Goal: Task Accomplishment & Management: Manage account settings

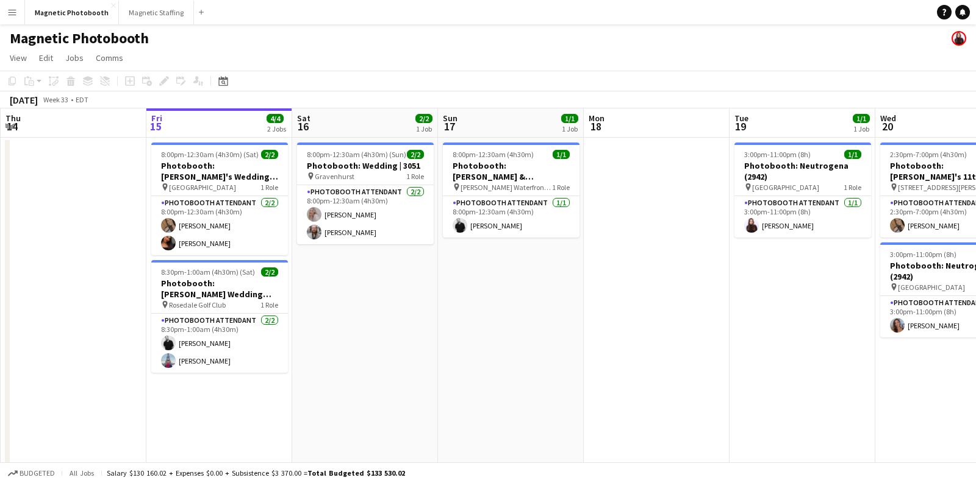
click at [130, 24] on div "Magnetic Photobooth Close Magnetic Staffing Close Add" at bounding box center [116, 12] width 184 height 24
click at [146, 10] on button "Magnetic Staffing Close" at bounding box center [156, 13] width 75 height 24
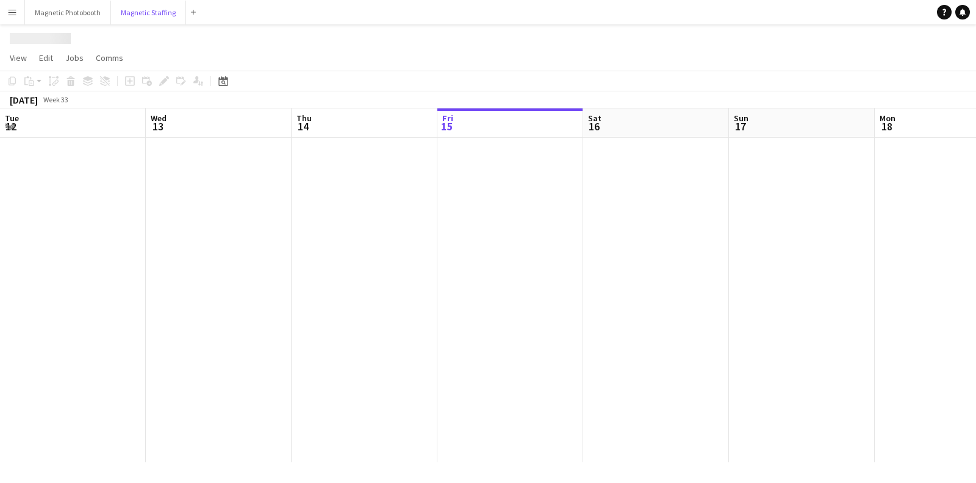
scroll to position [0, 291]
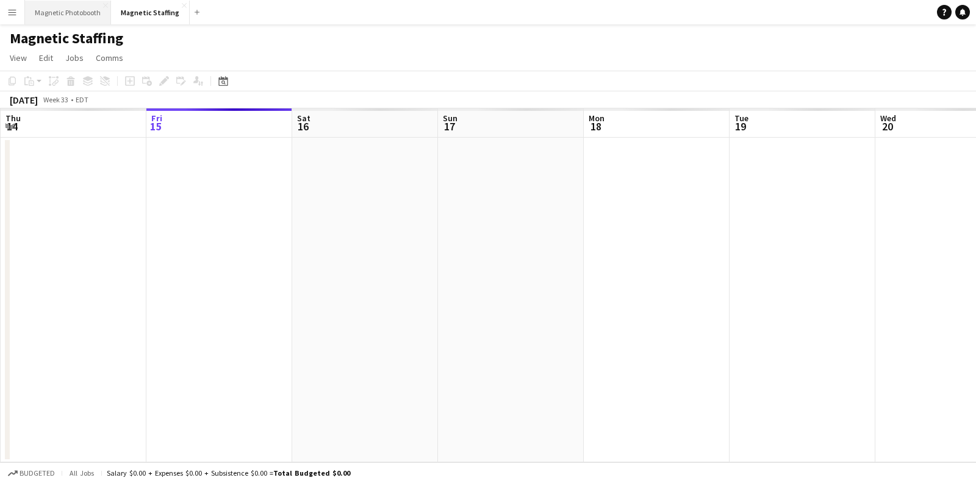
click at [84, 22] on button "Magnetic Photobooth Close" at bounding box center [68, 13] width 86 height 24
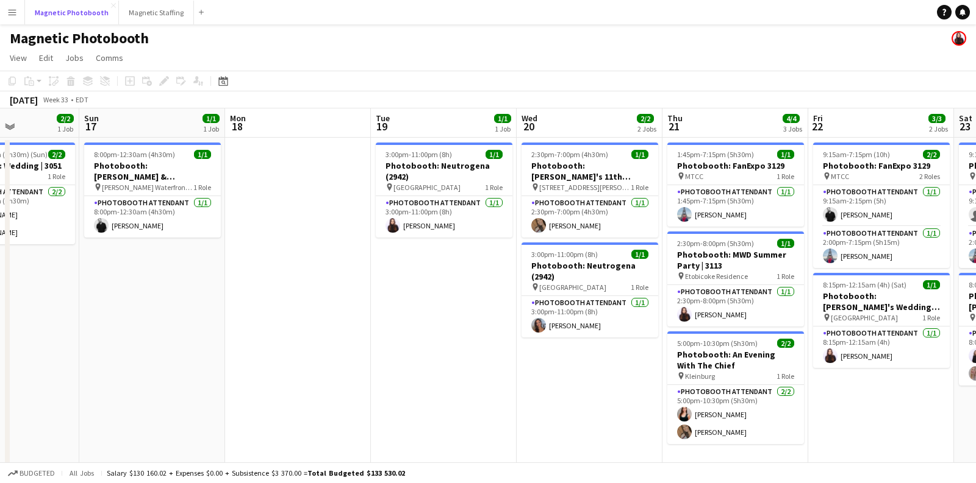
scroll to position [0, 487]
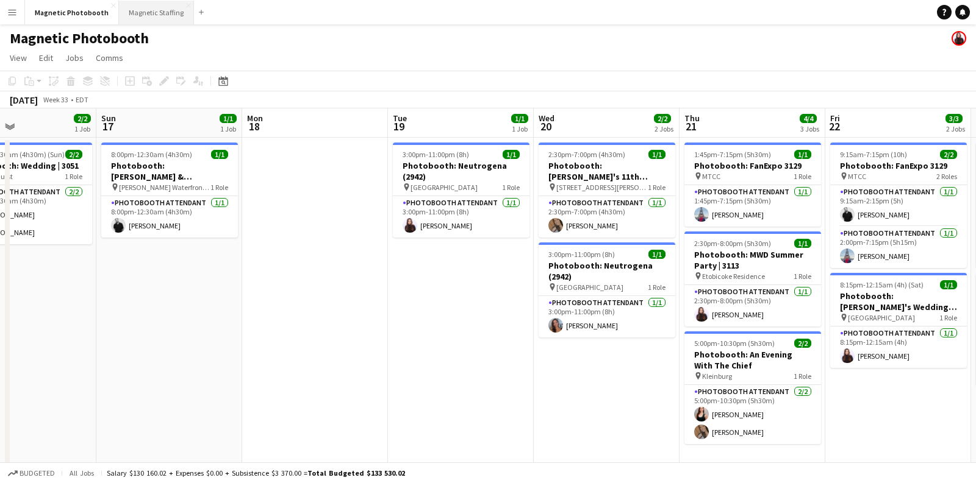
click at [143, 9] on button "Magnetic Staffing Close" at bounding box center [156, 13] width 75 height 24
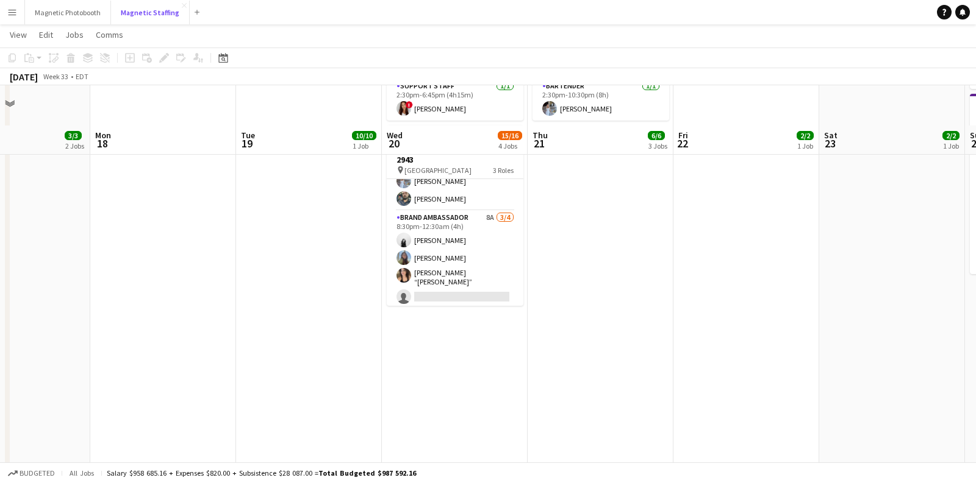
scroll to position [418, 0]
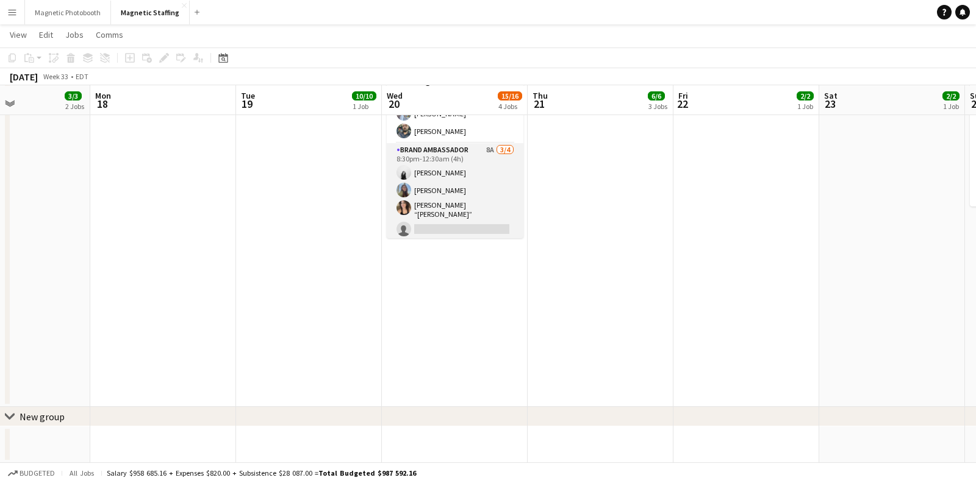
click at [454, 179] on app-card-role "Brand Ambassador 8A [DATE] 8:30pm-12:30am (4h) [PERSON_NAME] [PERSON_NAME] [PER…" at bounding box center [455, 192] width 137 height 98
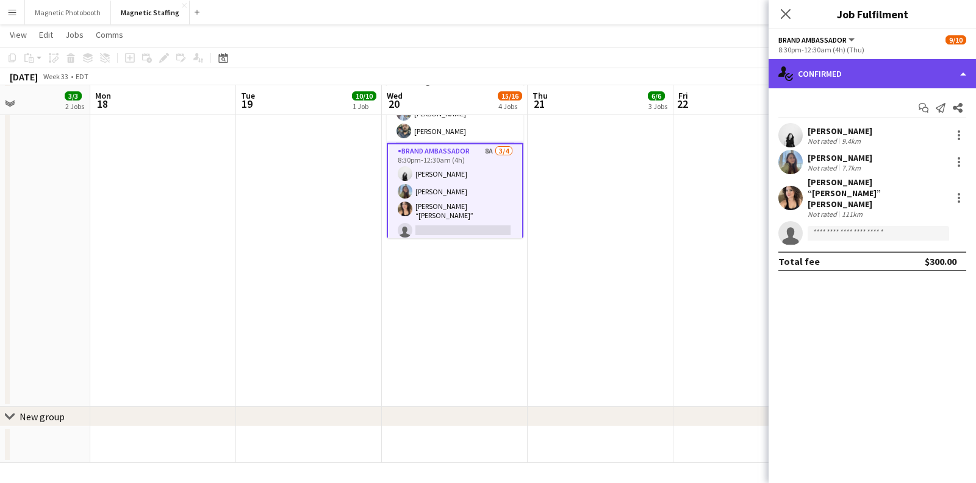
click at [872, 74] on div "single-neutral-actions-check-2 Confirmed" at bounding box center [871, 73] width 207 height 29
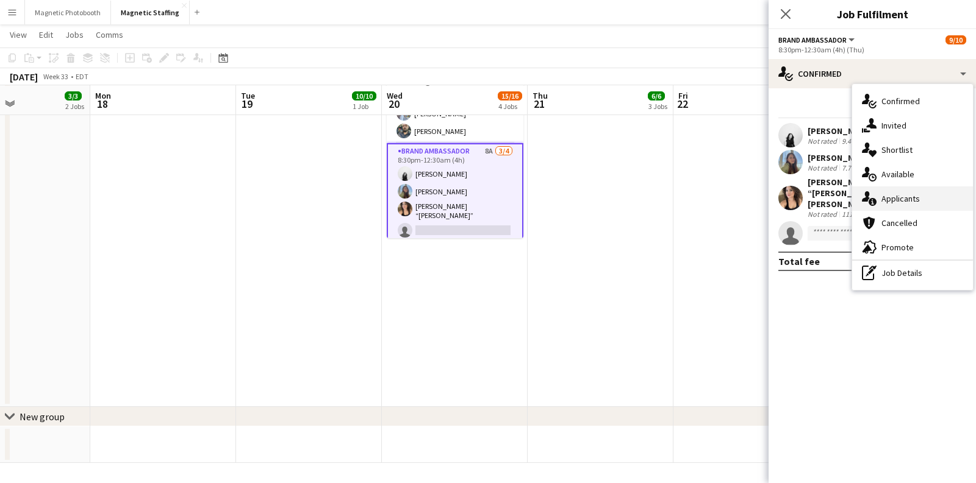
click at [886, 207] on div "single-neutral-actions-information Applicants" at bounding box center [912, 199] width 121 height 24
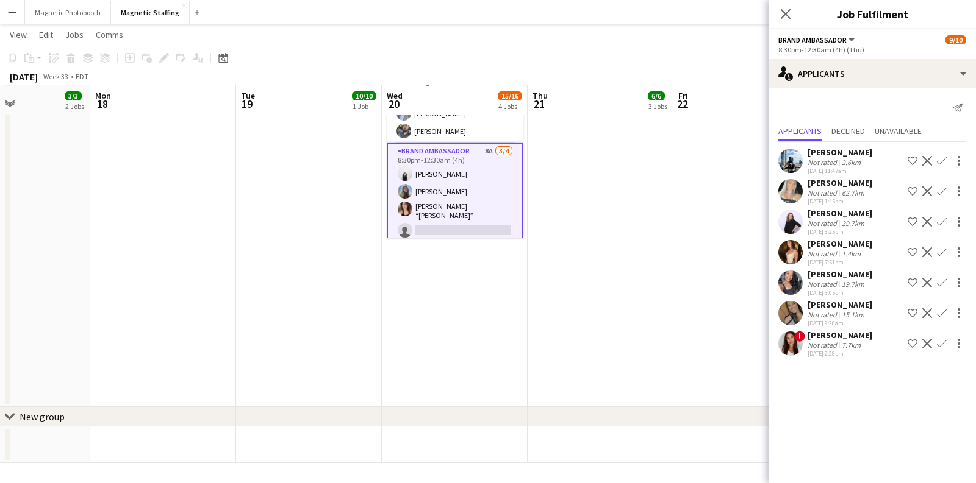
click at [822, 312] on div "Not rated" at bounding box center [823, 314] width 32 height 9
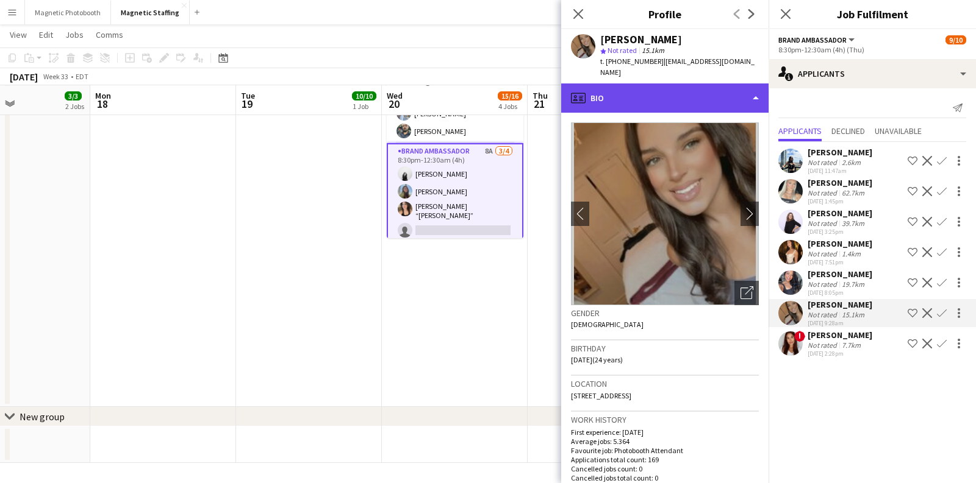
click at [670, 84] on div "profile Bio" at bounding box center [664, 98] width 207 height 29
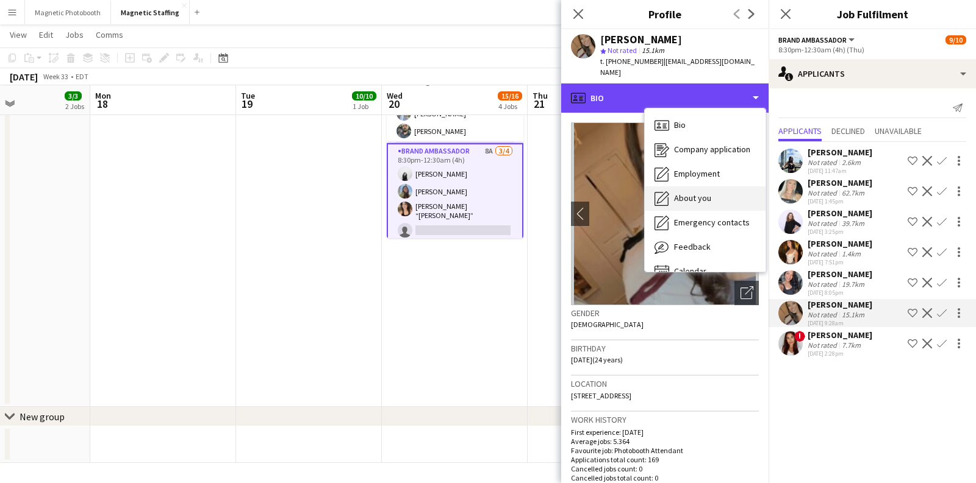
scroll to position [16, 0]
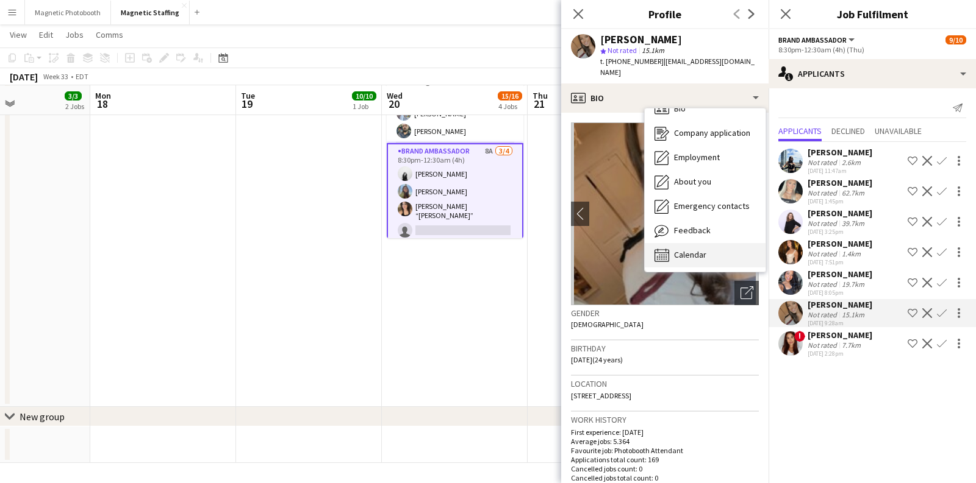
click at [688, 249] on span "Calendar" at bounding box center [690, 254] width 32 height 11
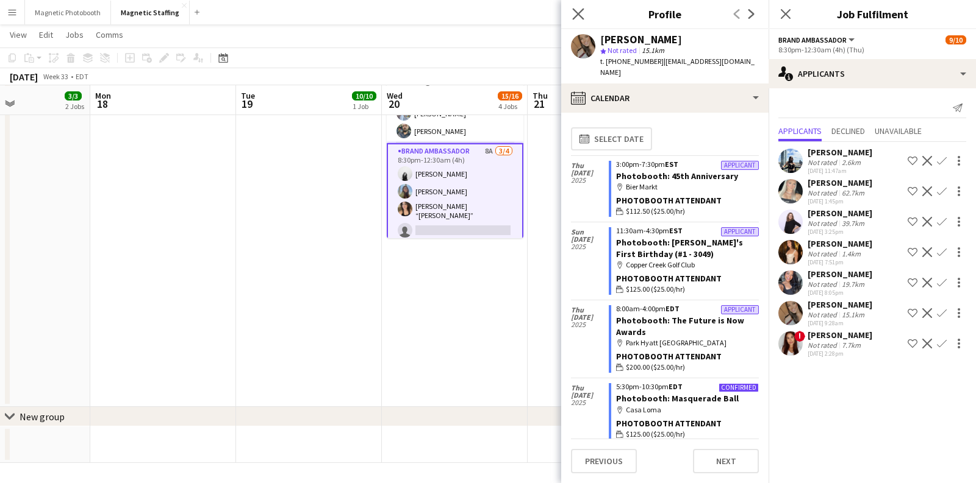
click at [583, 13] on icon "Close pop-in" at bounding box center [578, 14] width 12 height 12
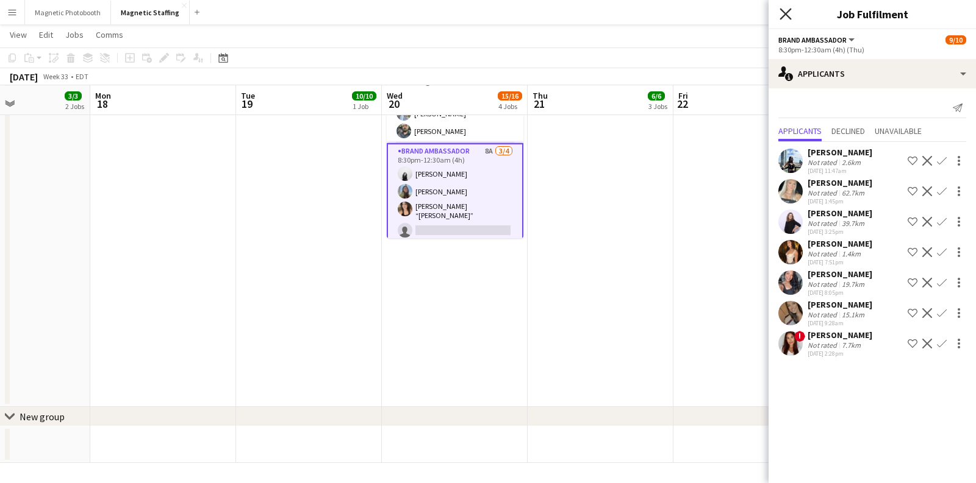
click at [779, 18] on icon "Close pop-in" at bounding box center [785, 14] width 12 height 12
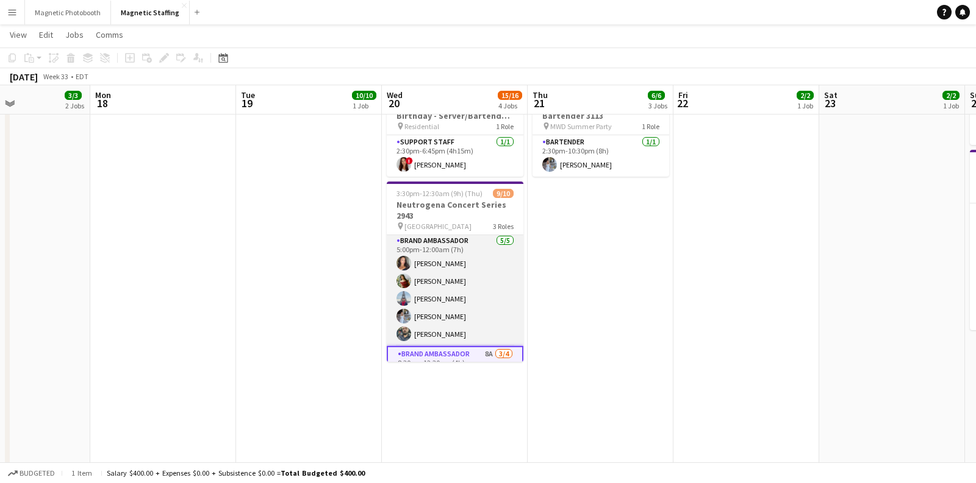
scroll to position [13, 0]
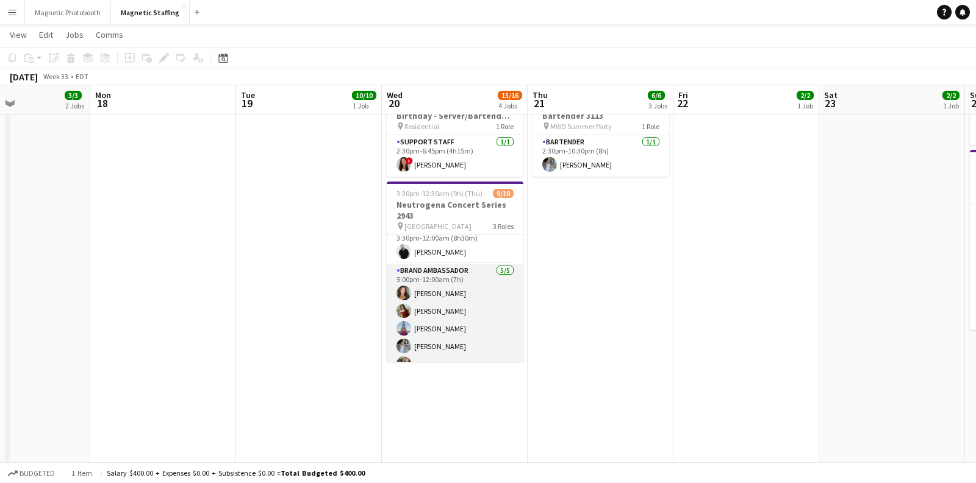
click at [437, 305] on app-card-role "Brand Ambassador [DATE] 5:00pm-12:00am (7h) [PERSON_NAME] [PERSON_NAME] [PERSON…" at bounding box center [455, 320] width 137 height 112
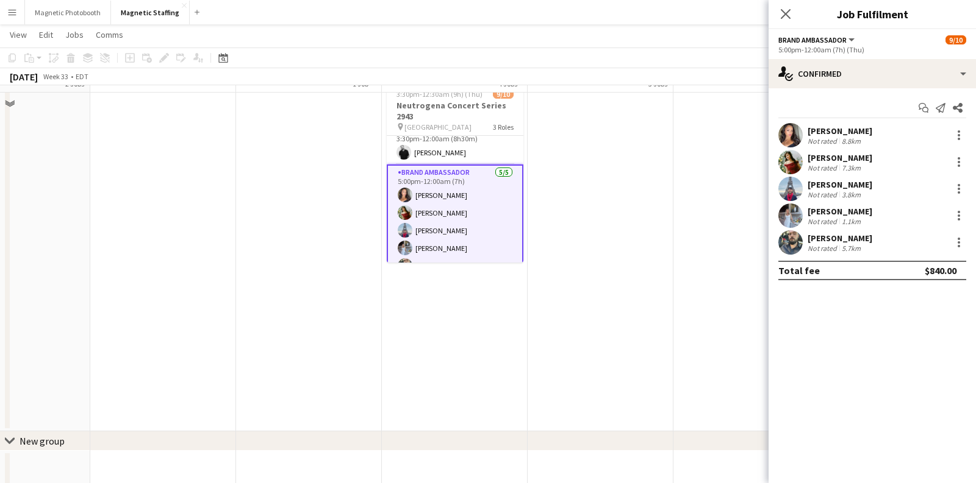
scroll to position [408, 0]
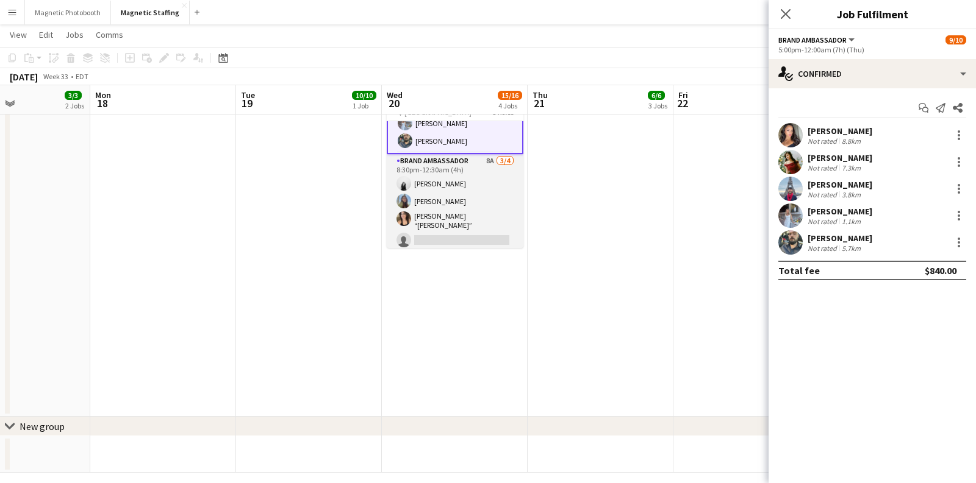
click at [463, 230] on app-card-role "Brand Ambassador 8A [DATE] 8:30pm-12:30am (4h) [PERSON_NAME] [PERSON_NAME] [PER…" at bounding box center [455, 203] width 137 height 98
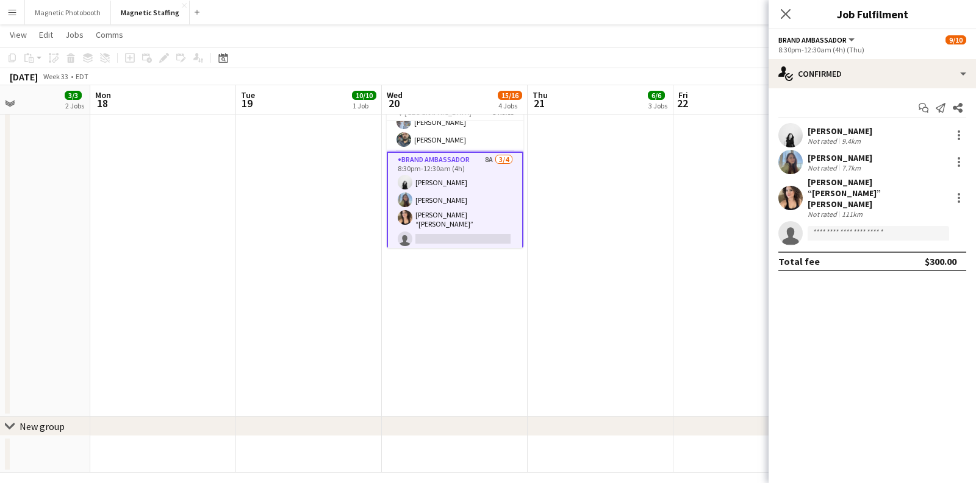
scroll to position [123, 0]
click at [965, 135] on div at bounding box center [958, 135] width 15 height 15
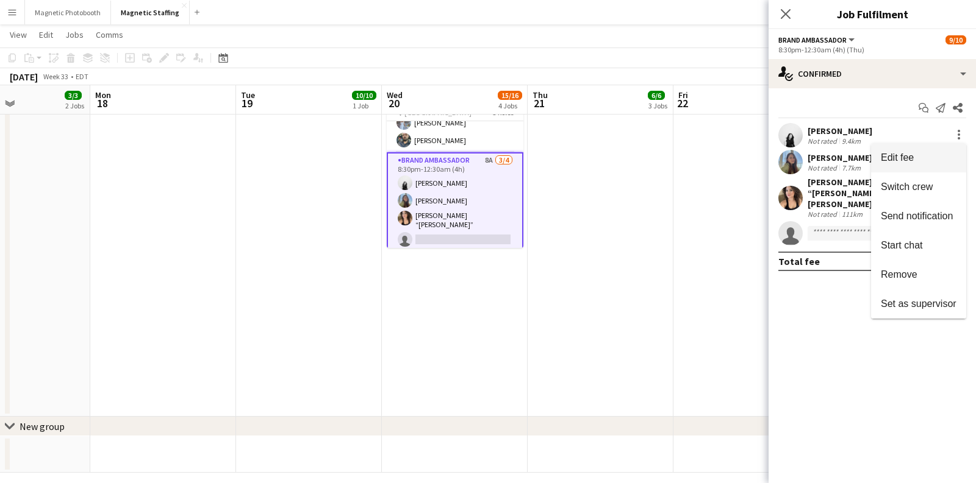
click at [935, 159] on span "Edit fee" at bounding box center [918, 157] width 76 height 11
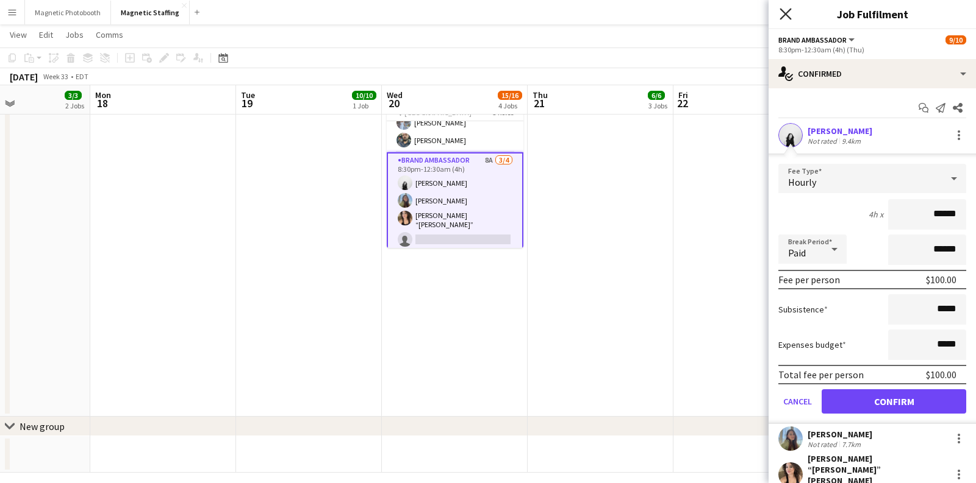
click at [785, 18] on icon "Close pop-in" at bounding box center [785, 14] width 12 height 12
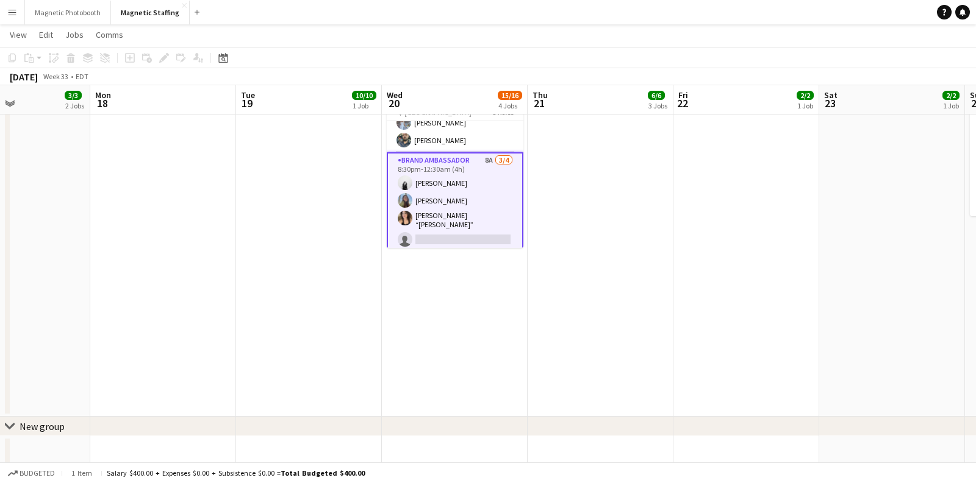
click at [669, 194] on app-date-cell "11:00am-2:00pm (3h) 1/1 Oxford Activation 3125 pin Toronto 1 Role Brand Ambassa…" at bounding box center [600, 72] width 146 height 689
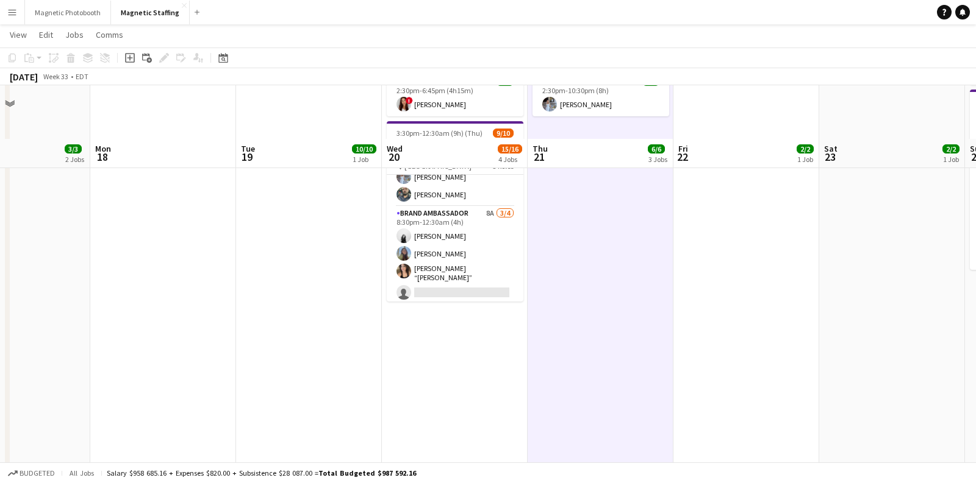
scroll to position [351, 0]
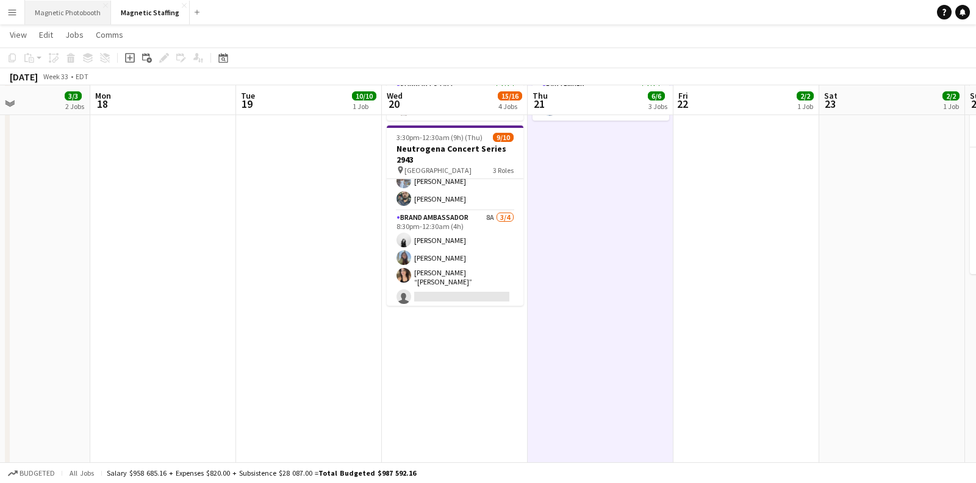
click at [63, 13] on button "Magnetic Photobooth Close" at bounding box center [68, 13] width 86 height 24
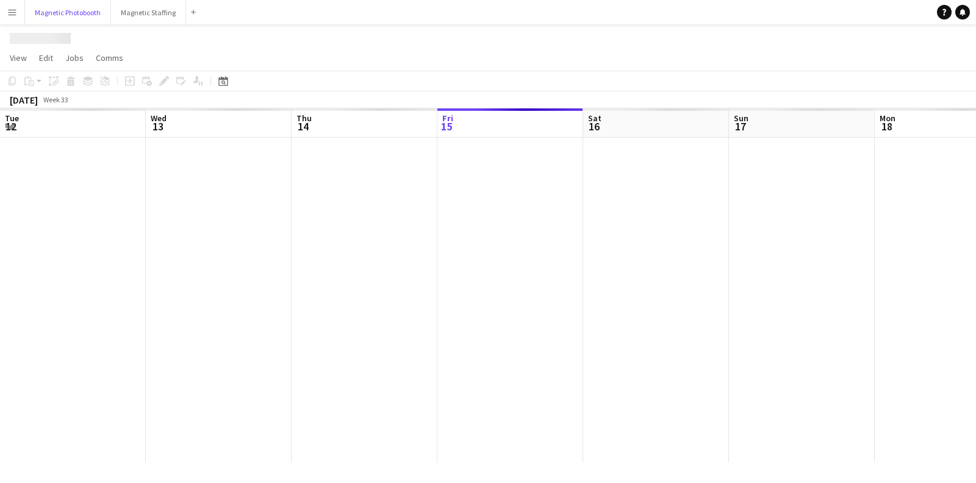
scroll to position [0, 291]
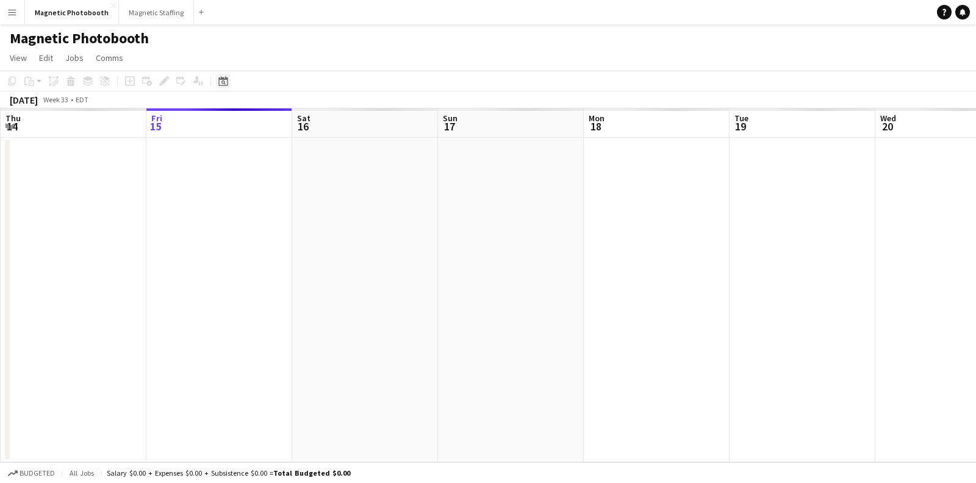
click at [220, 81] on icon "Date picker" at bounding box center [223, 81] width 10 height 10
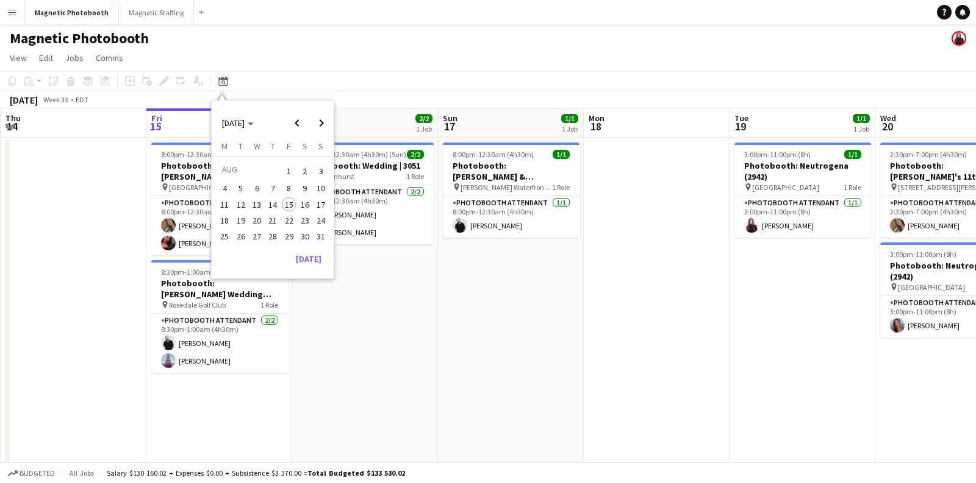
click at [257, 219] on span "20" at bounding box center [256, 220] width 15 height 15
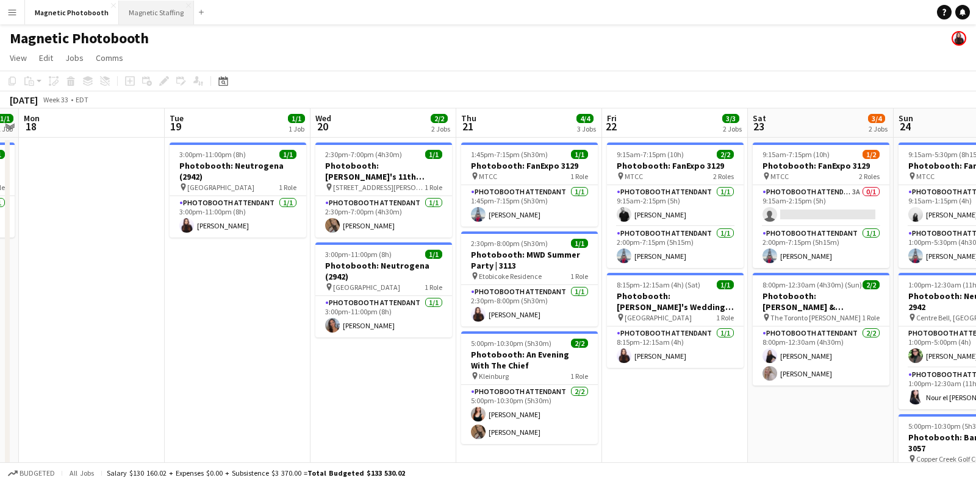
click at [158, 14] on button "Magnetic Staffing Close" at bounding box center [156, 13] width 75 height 24
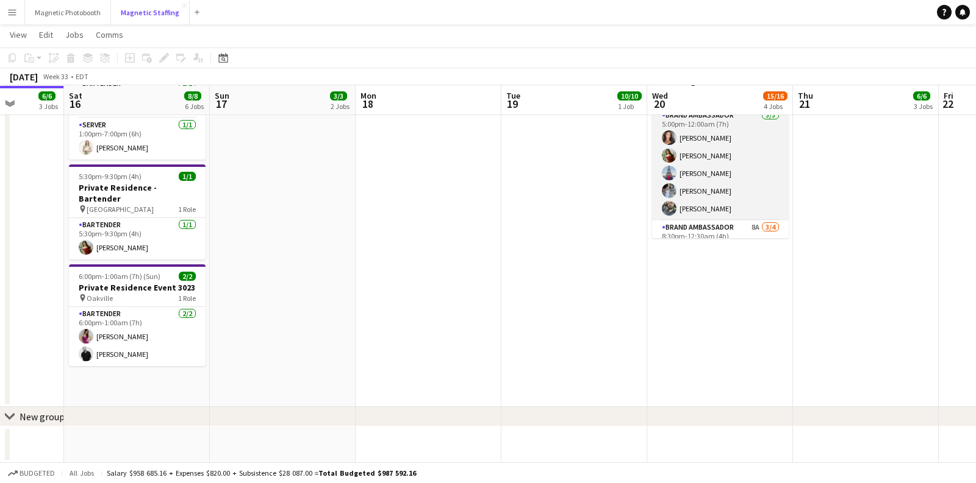
scroll to position [122, 0]
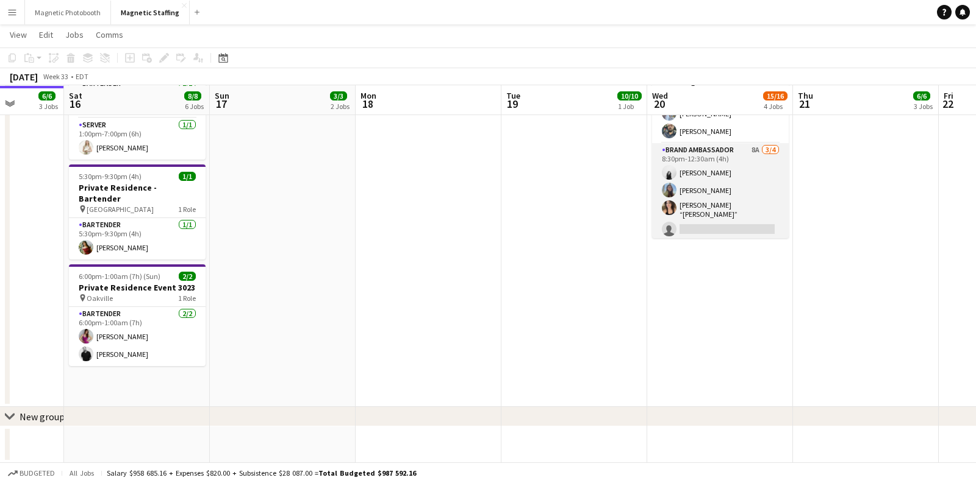
click at [700, 221] on app-card-role "Brand Ambassador 8A [DATE] 8:30pm-12:30am (4h) [PERSON_NAME] [PERSON_NAME] [PER…" at bounding box center [720, 192] width 137 height 98
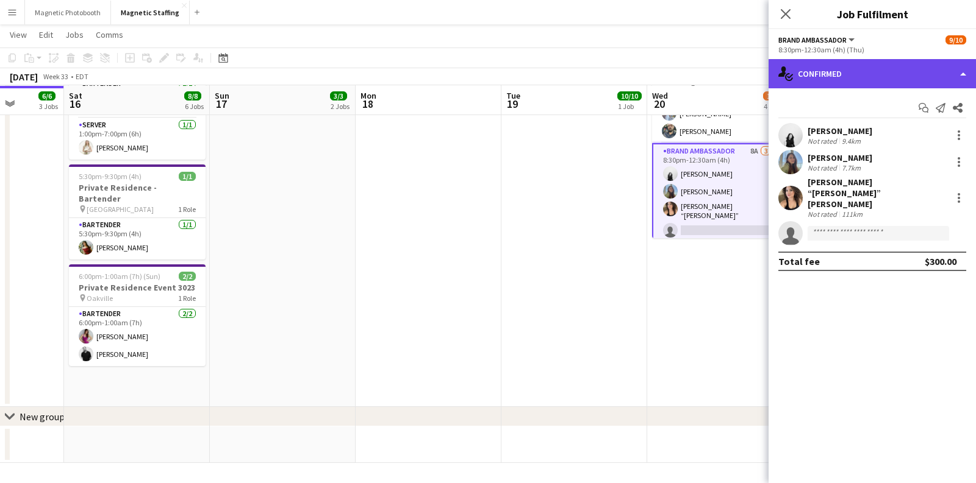
click at [892, 79] on div "single-neutral-actions-check-2 Confirmed" at bounding box center [871, 73] width 207 height 29
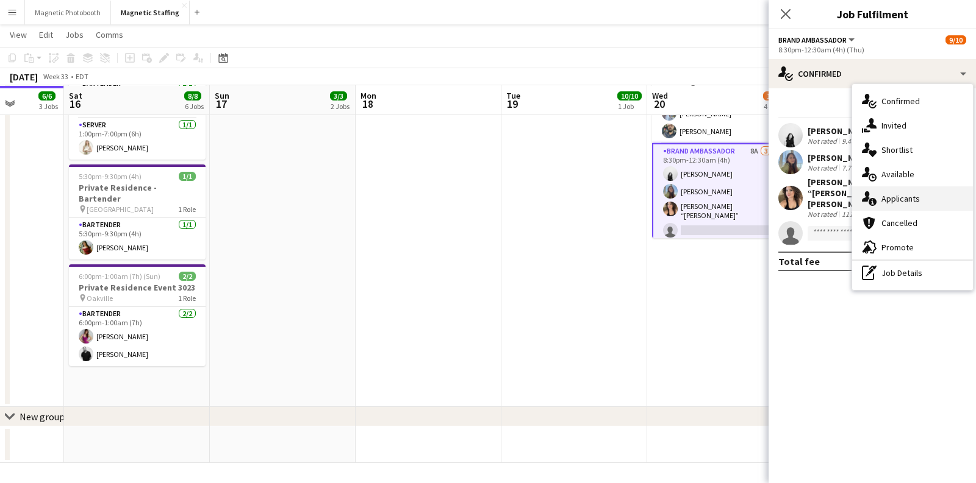
click at [882, 193] on div "single-neutral-actions-information Applicants" at bounding box center [912, 199] width 121 height 24
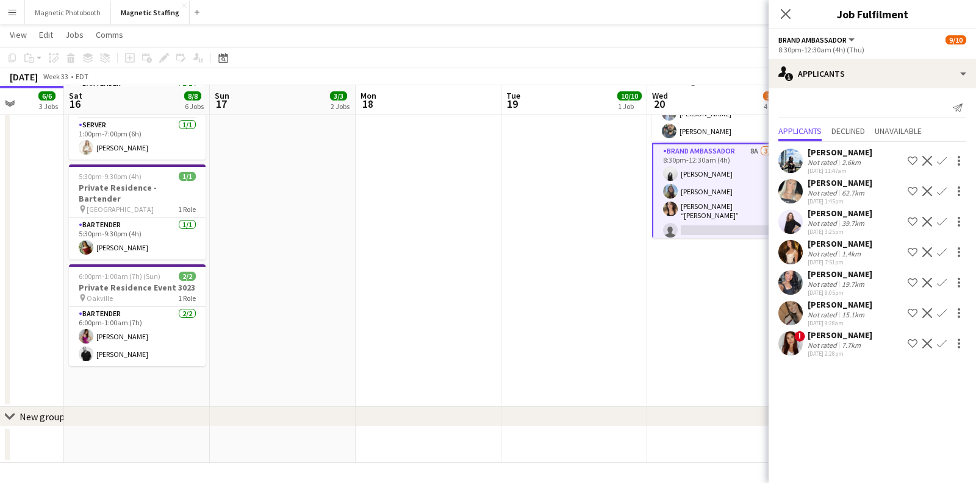
click at [941, 309] on app-icon "Confirm" at bounding box center [941, 314] width 10 height 10
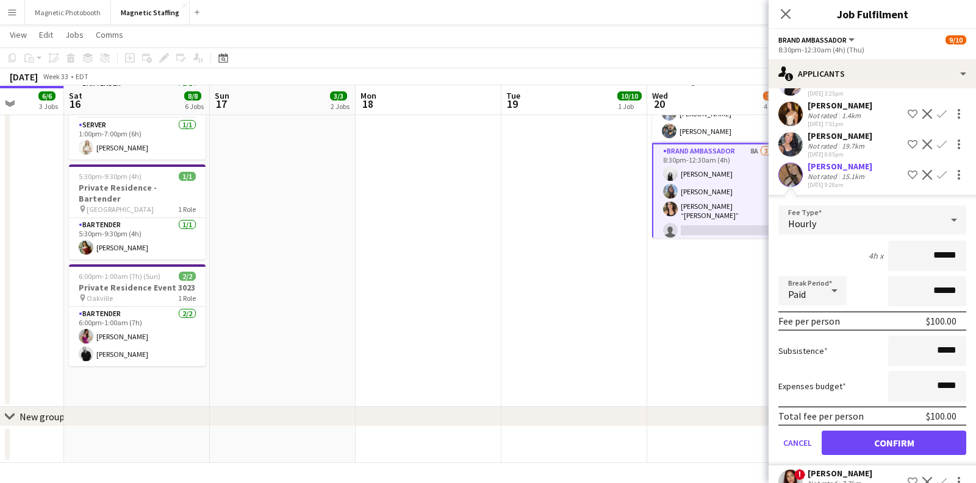
scroll to position [160, 0]
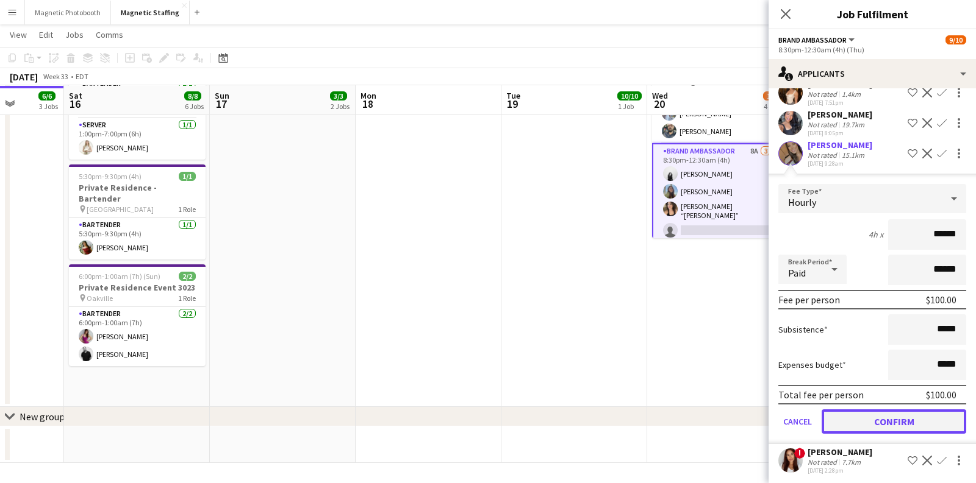
click at [869, 419] on button "Confirm" at bounding box center [893, 422] width 144 height 24
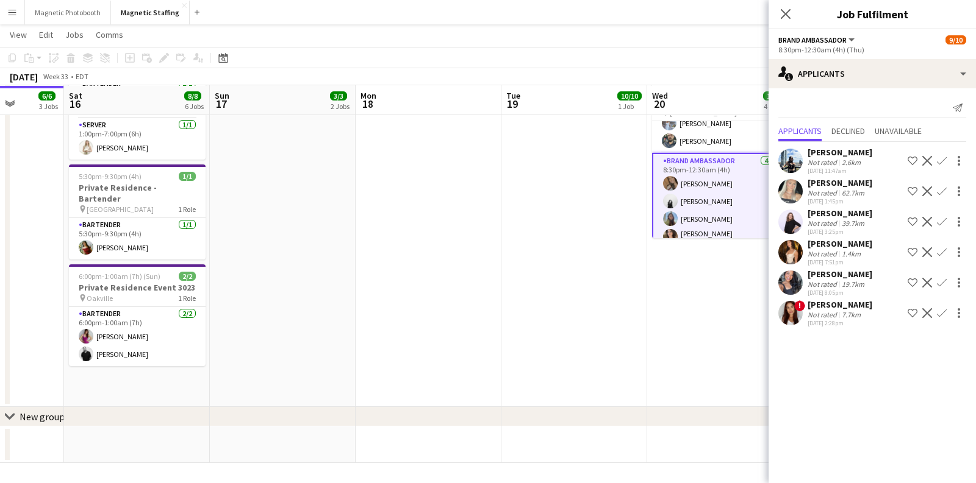
scroll to position [0, 0]
click at [697, 299] on app-date-cell "11:00am-2:00pm (3h) 2/2 Oxford Activation 3124 pin Toronto 1 Role Brand Ambassa…" at bounding box center [720, 62] width 146 height 689
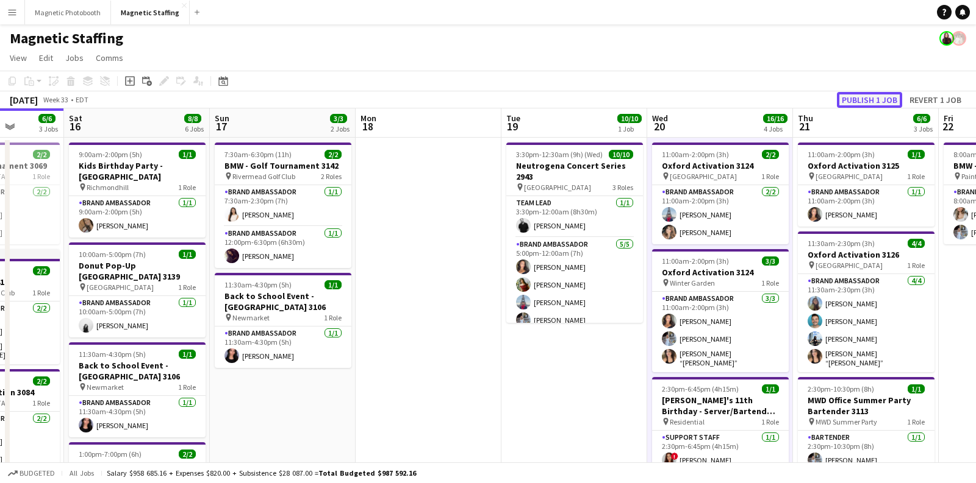
click at [872, 98] on button "Publish 1 job" at bounding box center [869, 100] width 65 height 16
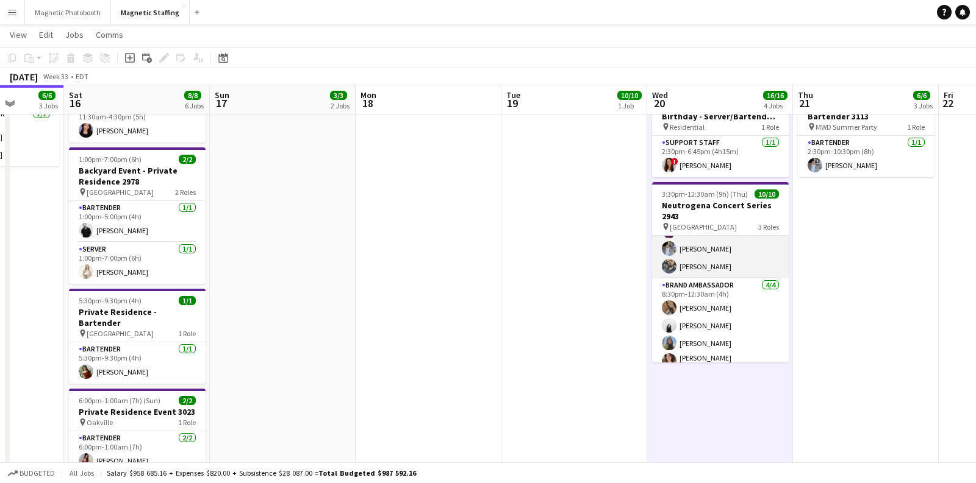
scroll to position [122, 0]
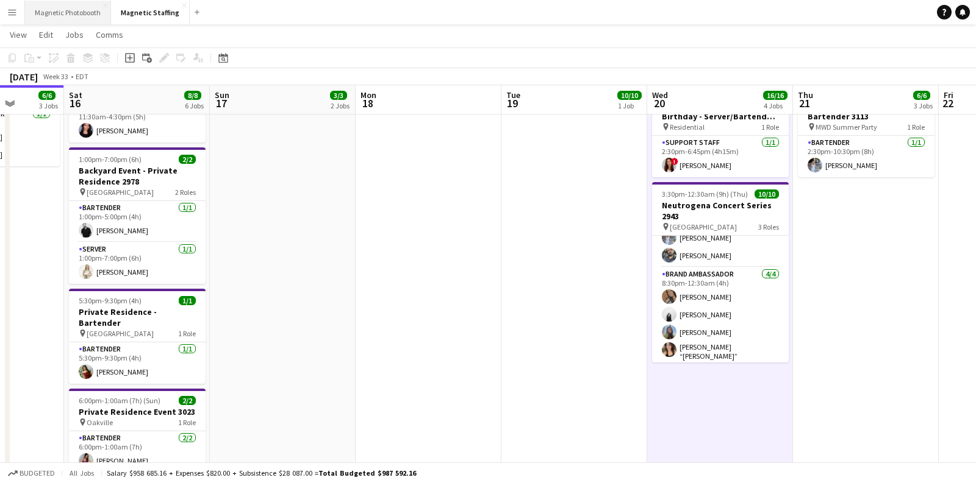
click at [80, 10] on button "Magnetic Photobooth Close" at bounding box center [68, 13] width 86 height 24
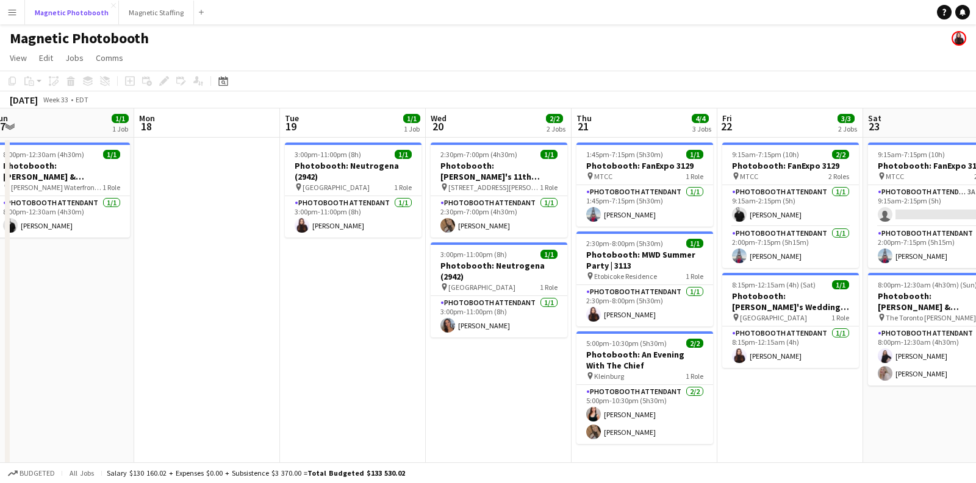
scroll to position [0, 450]
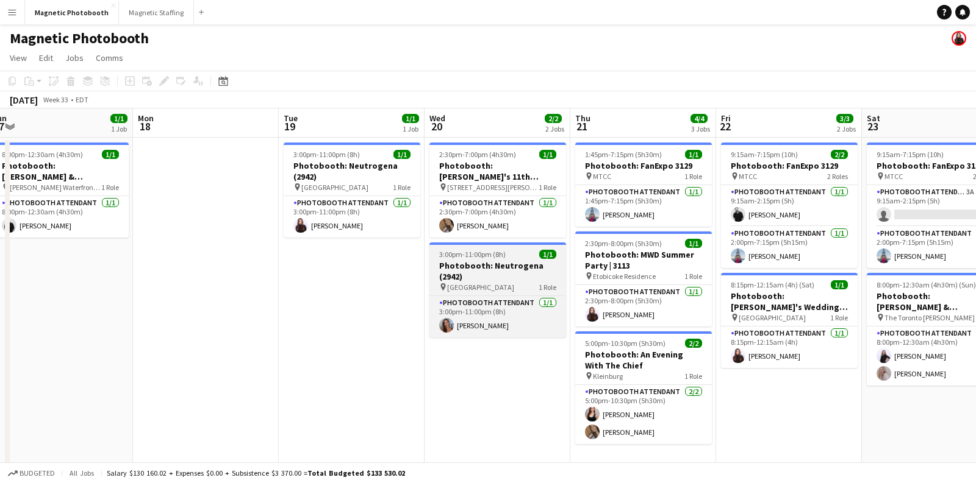
click at [477, 283] on span "[GEOGRAPHIC_DATA]" at bounding box center [480, 287] width 67 height 9
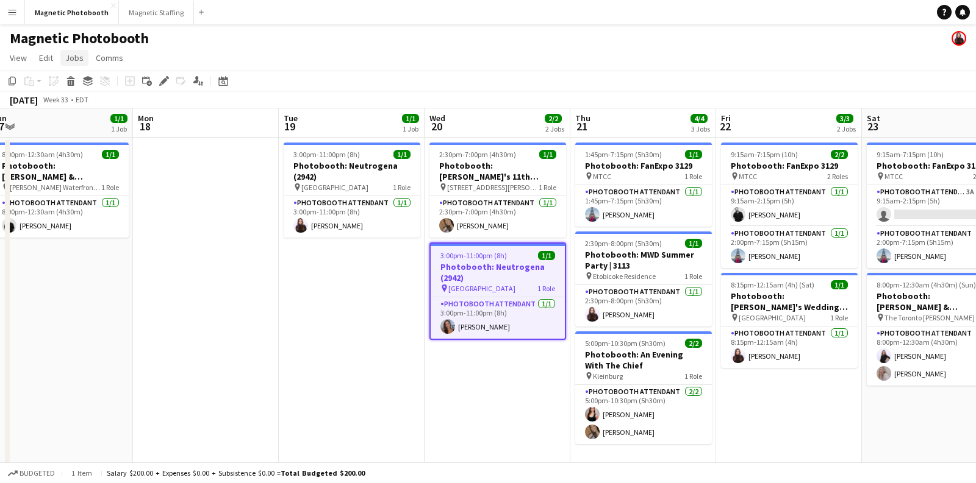
click at [78, 57] on span "Jobs" at bounding box center [74, 57] width 18 height 11
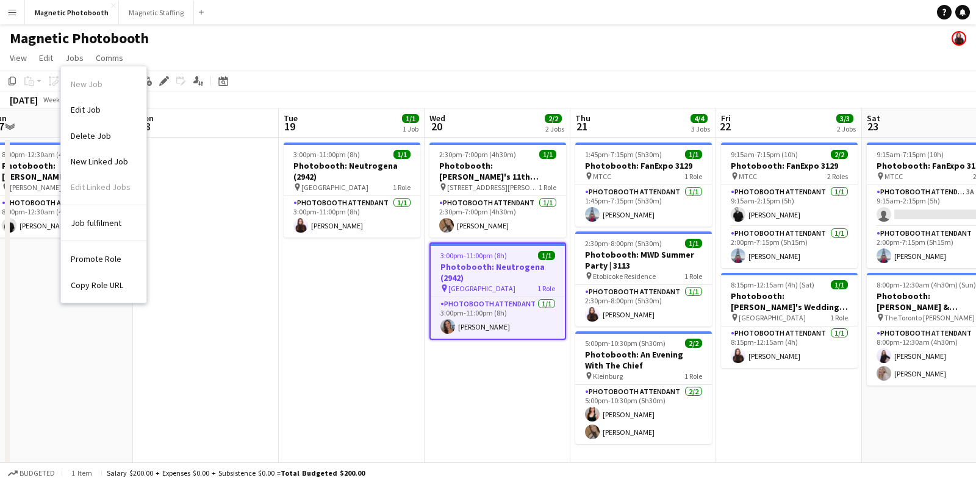
click at [224, 187] on app-date-cell at bounding box center [206, 352] width 146 height 428
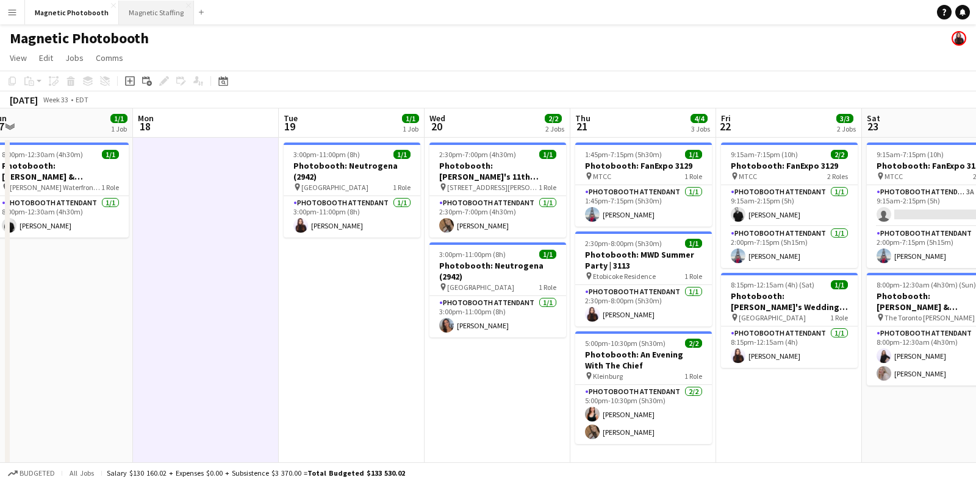
click at [177, 21] on button "Magnetic Staffing Close" at bounding box center [156, 13] width 75 height 24
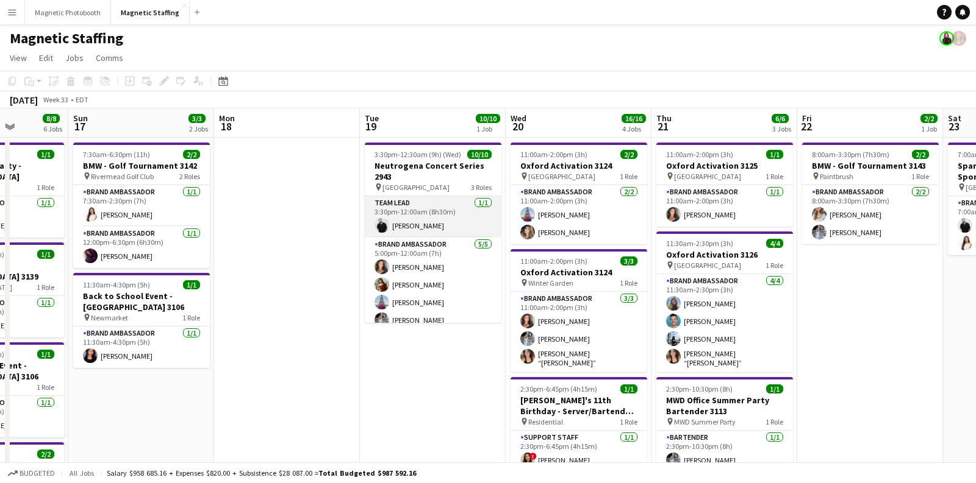
click at [440, 220] on app-card-role "Team Lead [DATE] 3:30pm-12:00am (8h30m) [PERSON_NAME]" at bounding box center [433, 216] width 137 height 41
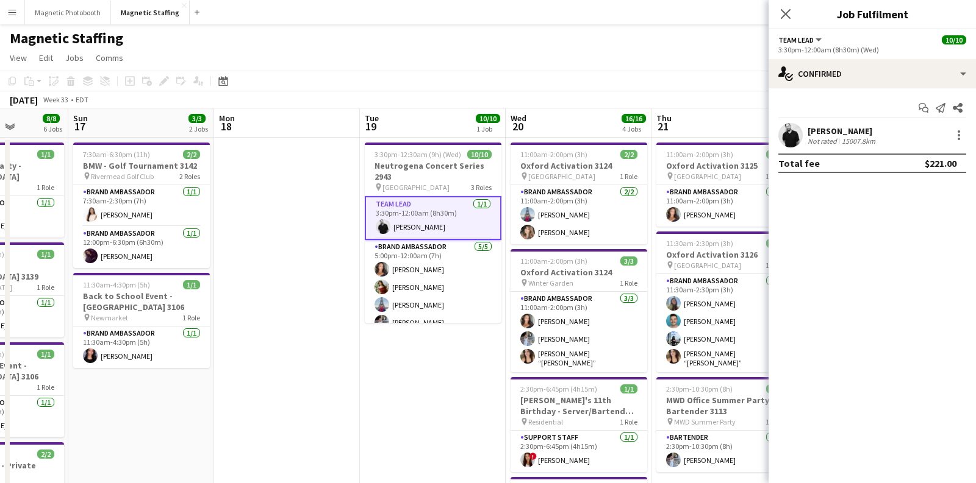
click at [815, 132] on div "[PERSON_NAME]" at bounding box center [842, 131] width 70 height 11
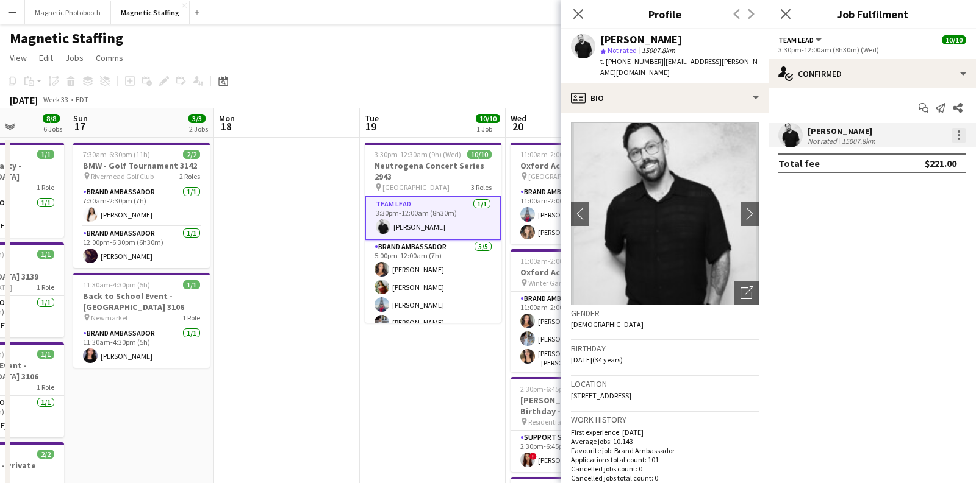
click at [962, 141] on div at bounding box center [958, 135] width 15 height 15
click at [908, 151] on button "Edit fee" at bounding box center [918, 157] width 95 height 29
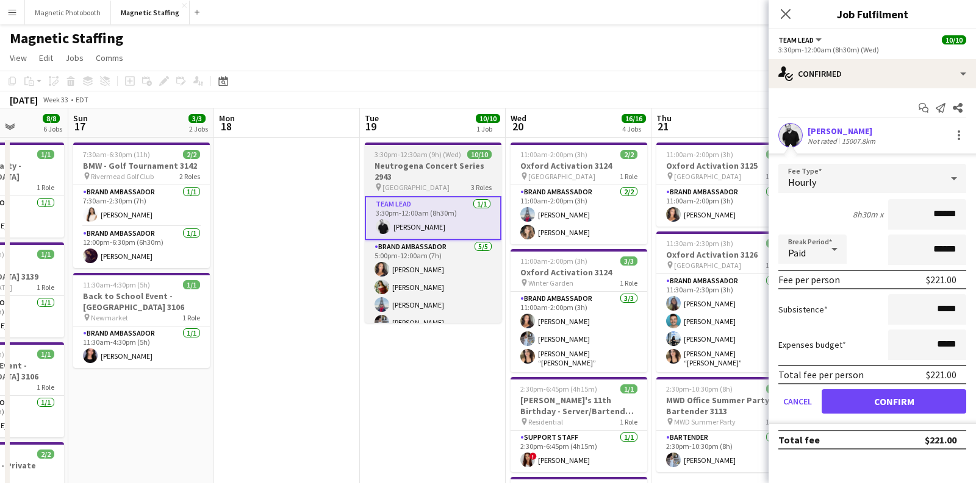
click at [433, 168] on h3 "Neutrogena Concert Series 2943" at bounding box center [433, 171] width 137 height 22
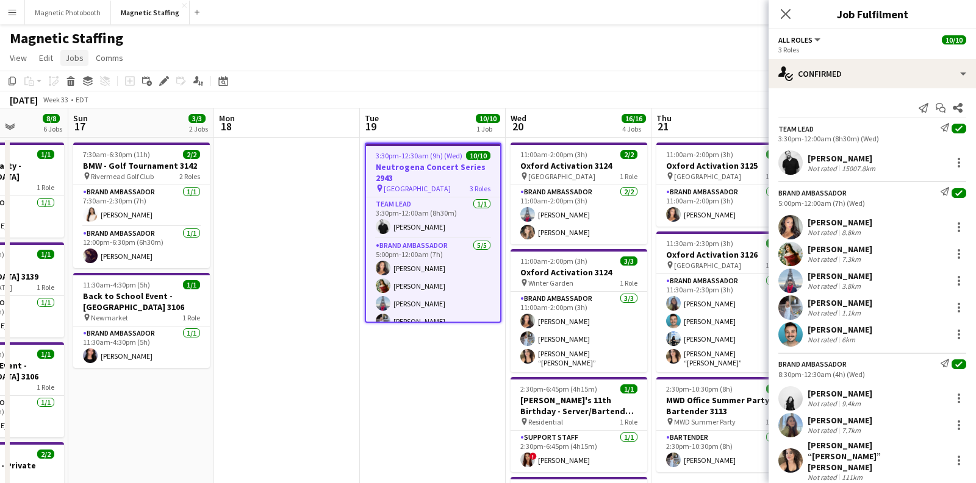
click at [71, 59] on span "Jobs" at bounding box center [74, 57] width 18 height 11
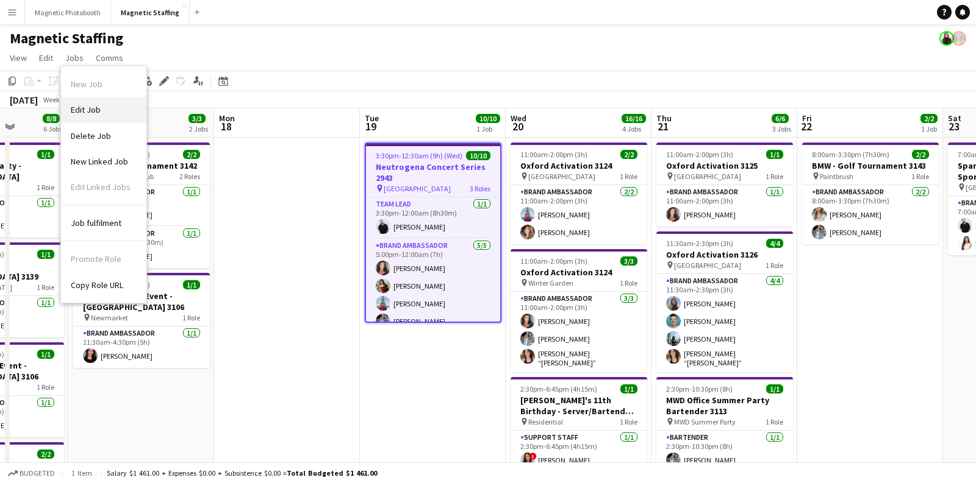
click at [88, 109] on span "Edit Job" at bounding box center [86, 109] width 30 height 11
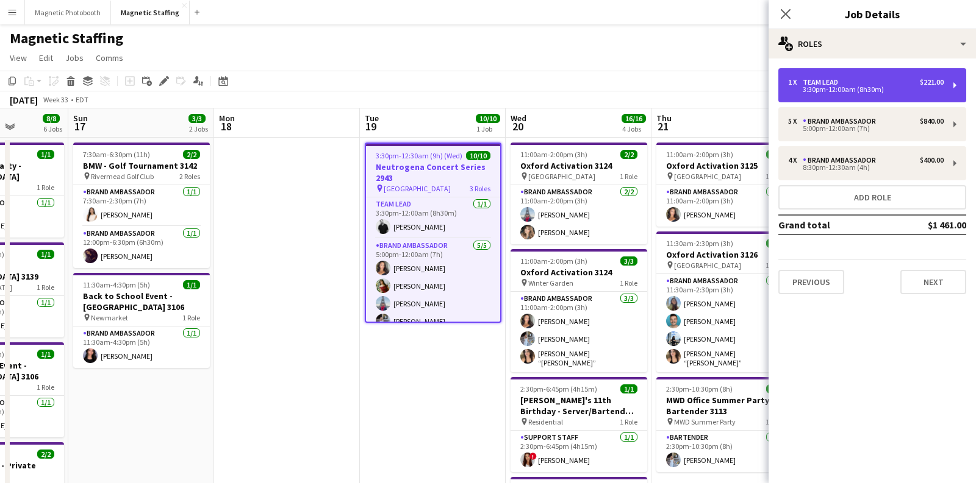
click at [855, 87] on div "3:30pm-12:00am (8h30m)" at bounding box center [865, 90] width 155 height 6
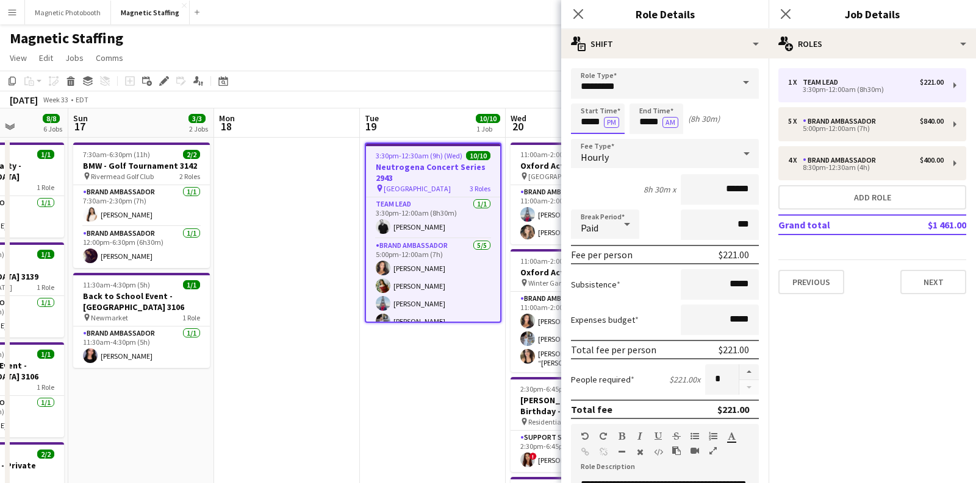
click at [598, 121] on input "*****" at bounding box center [598, 119] width 54 height 30
type input "*****"
click at [419, 98] on div "[DATE] Week 33 • EDT" at bounding box center [488, 99] width 976 height 17
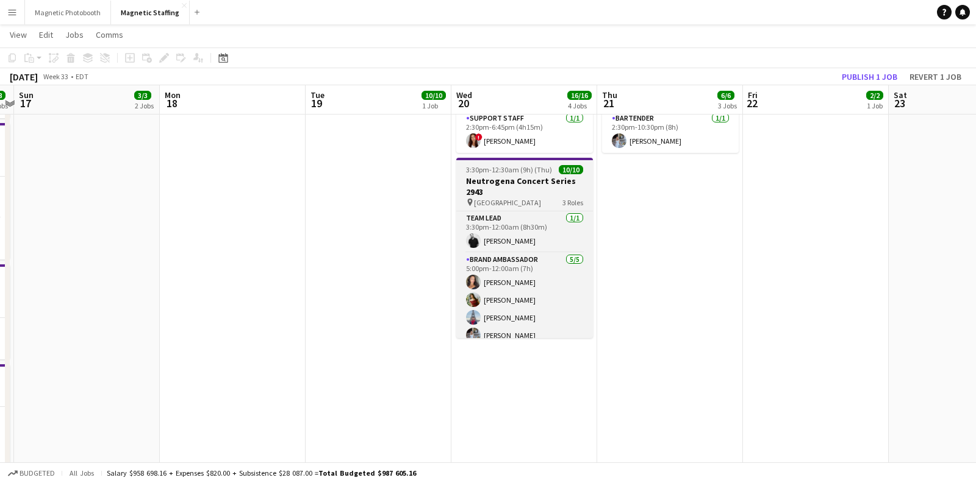
click at [509, 192] on h3 "Neutrogena Concert Series 2943" at bounding box center [524, 187] width 137 height 22
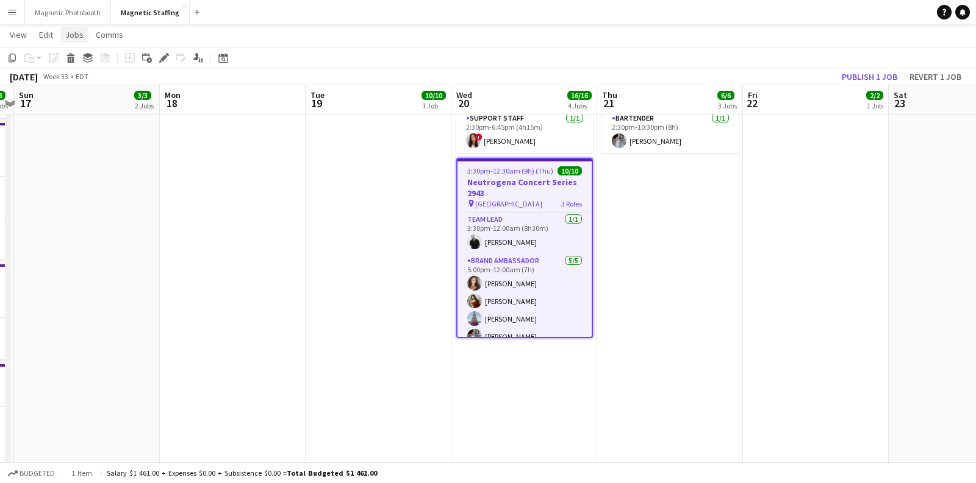
click at [79, 34] on span "Jobs" at bounding box center [74, 34] width 18 height 11
click at [85, 82] on span "Edit Job" at bounding box center [86, 86] width 30 height 11
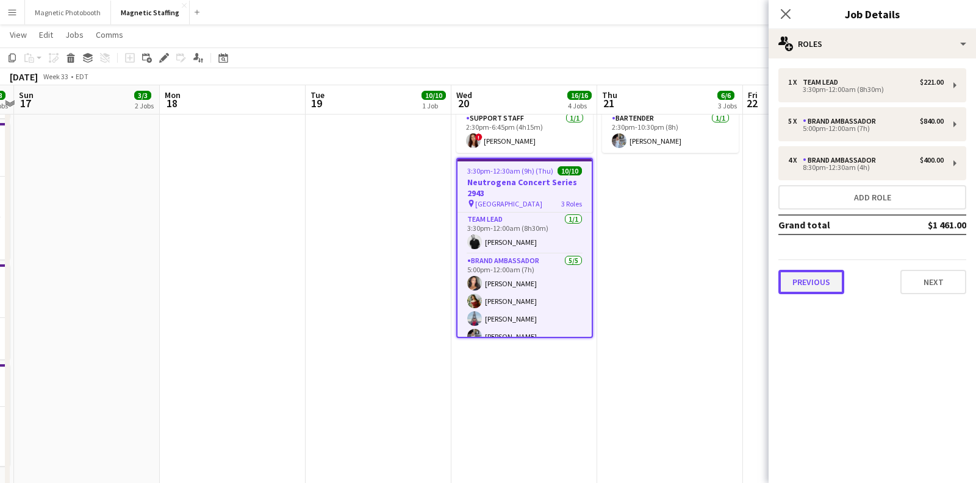
click at [814, 277] on button "Previous" at bounding box center [811, 282] width 66 height 24
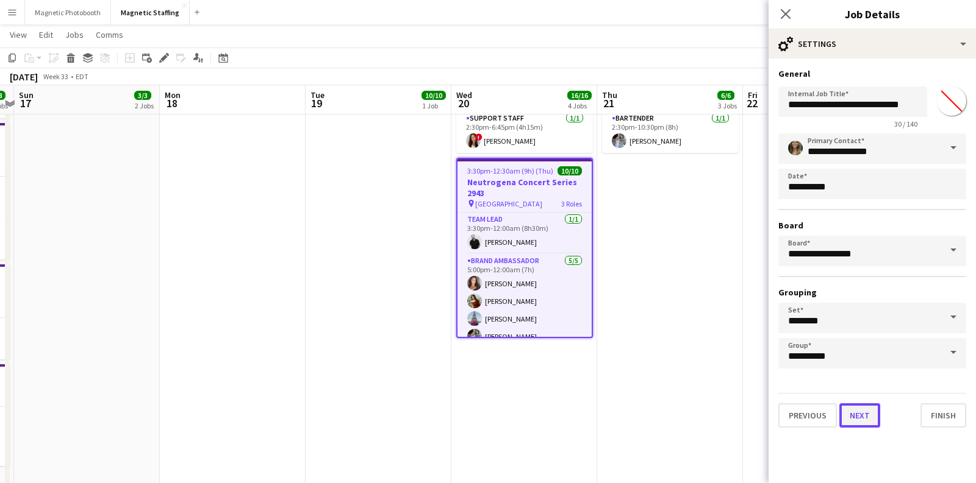
click at [855, 416] on button "Next" at bounding box center [859, 416] width 41 height 24
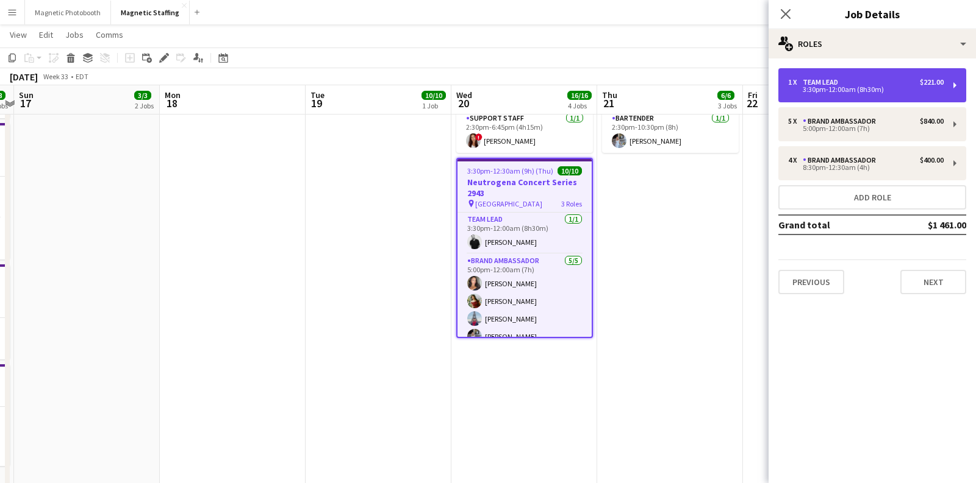
click at [843, 87] on div "3:30pm-12:00am (8h30m)" at bounding box center [865, 90] width 155 height 6
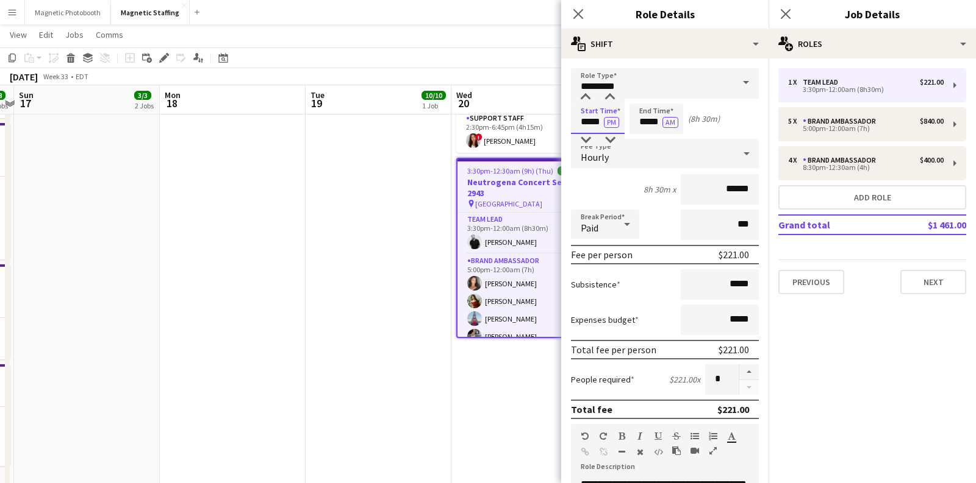
click at [596, 123] on input "*****" at bounding box center [598, 119] width 54 height 30
type input "*****"
click at [395, 284] on app-date-cell "Updated 3:00pm-12:30am (9h30m) (Wed) 10/10 Neutrogena Concert Series 2943 pin S…" at bounding box center [378, 162] width 146 height 689
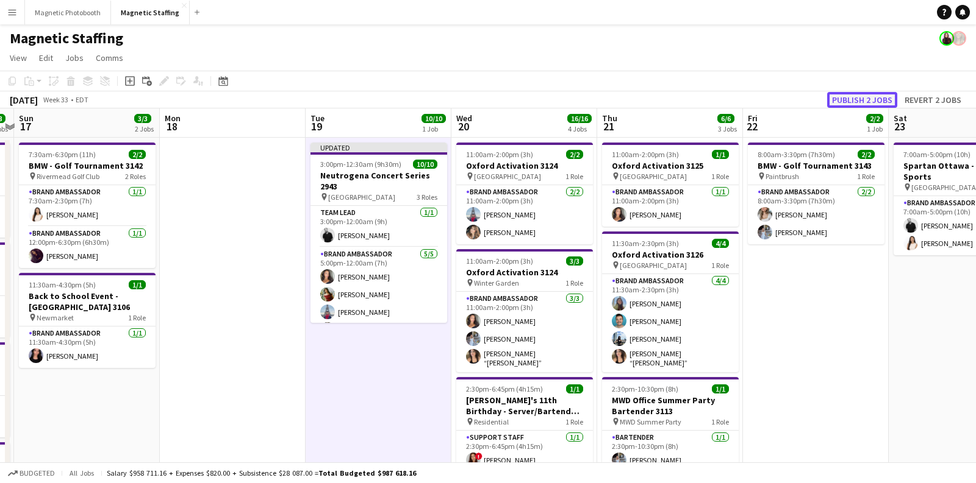
click at [855, 99] on button "Publish 2 jobs" at bounding box center [862, 100] width 70 height 16
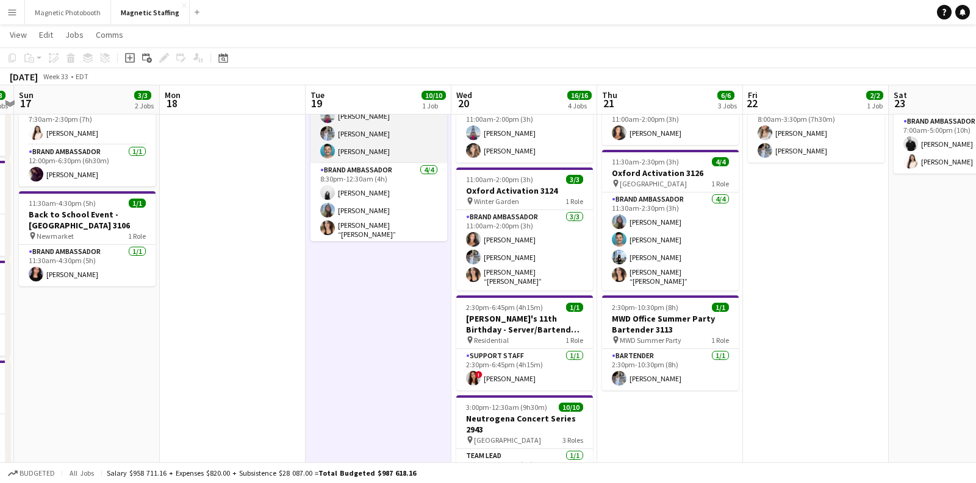
scroll to position [120, 0]
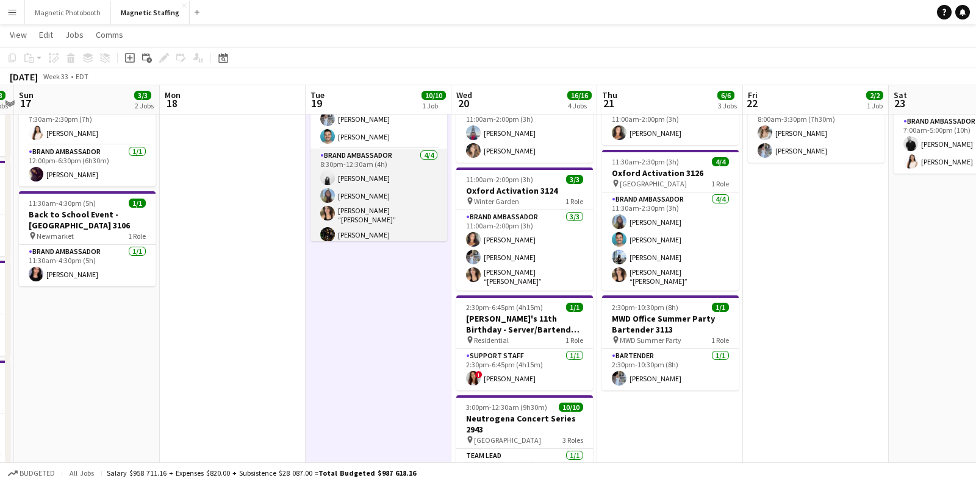
click at [381, 215] on app-card-role "Brand Ambassador [DATE] 8:30pm-12:30am (4h) [PERSON_NAME] [PERSON_NAME] [PERSON…" at bounding box center [378, 198] width 137 height 98
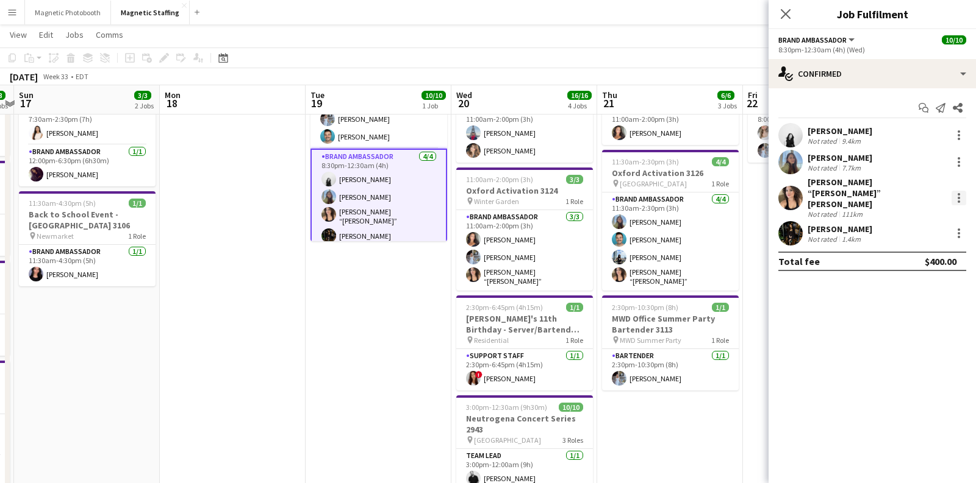
click at [957, 193] on div at bounding box center [958, 194] width 2 height 2
click at [818, 193] on div at bounding box center [488, 241] width 976 height 483
click at [800, 190] on app-user-avatar at bounding box center [790, 198] width 24 height 24
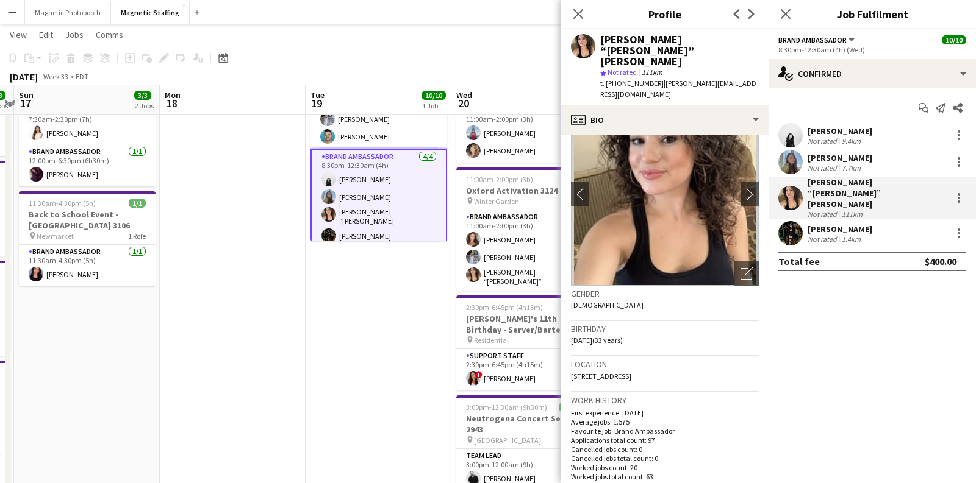
scroll to position [0, 0]
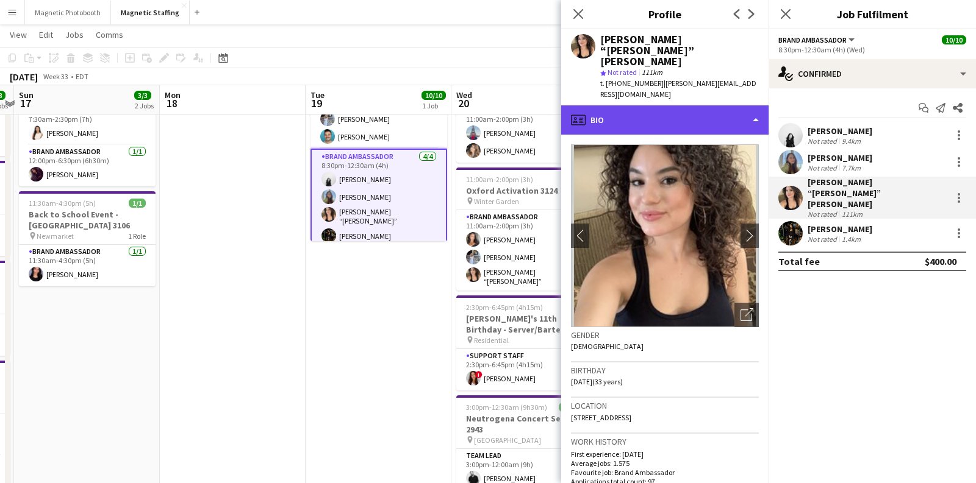
click at [703, 105] on div "profile Bio" at bounding box center [664, 119] width 207 height 29
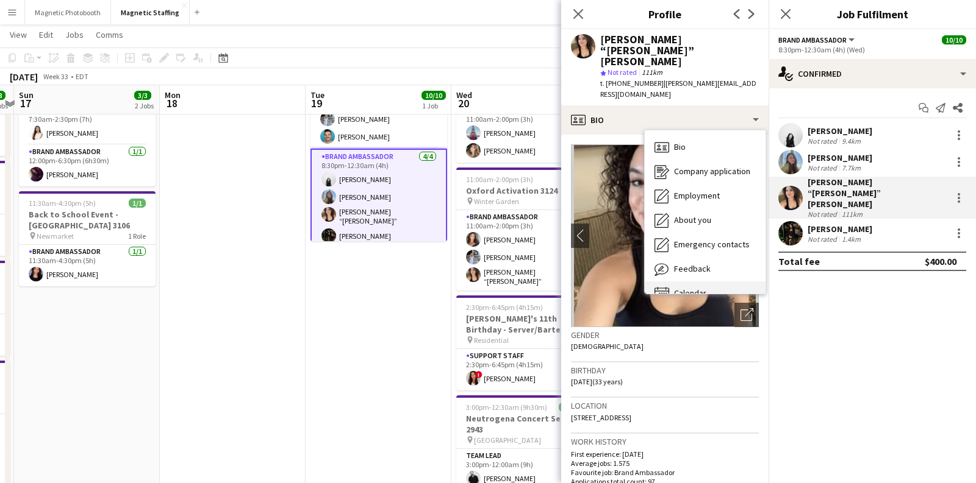
click at [694, 282] on div "Calendar Calendar" at bounding box center [704, 294] width 121 height 24
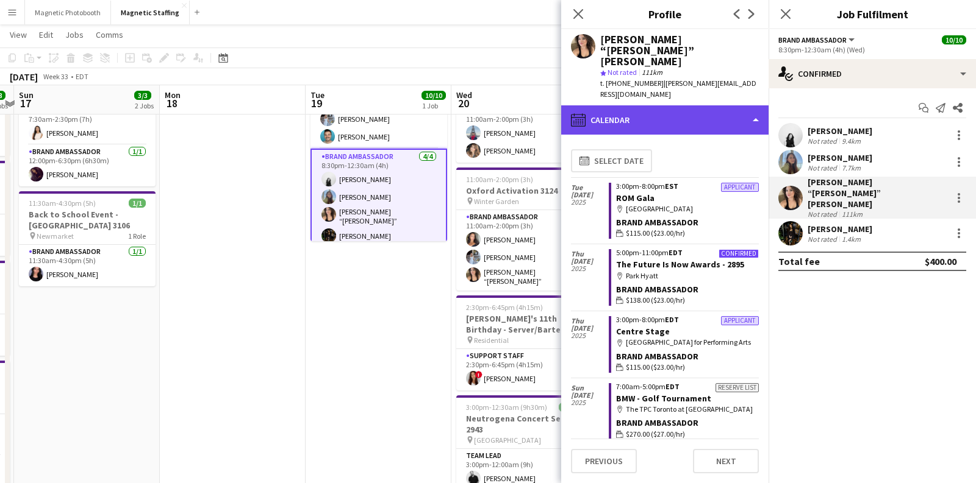
click at [632, 105] on div "calendar-full Calendar" at bounding box center [664, 119] width 207 height 29
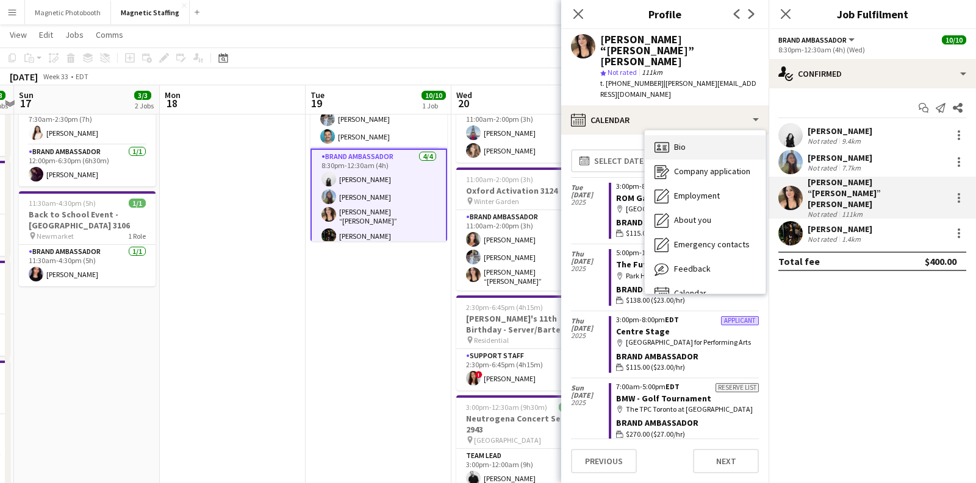
click at [660, 140] on icon "Bio" at bounding box center [661, 147] width 15 height 15
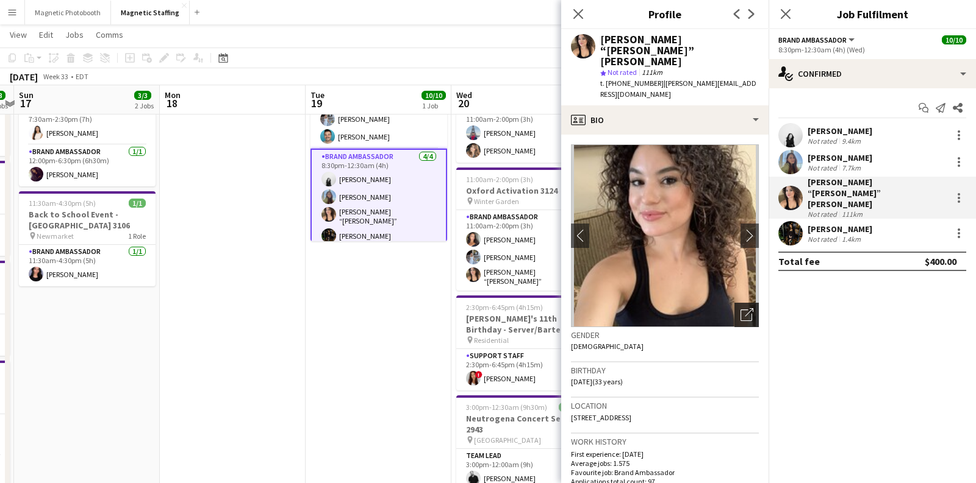
click at [746, 309] on icon "Open photos pop-in" at bounding box center [746, 315] width 13 height 13
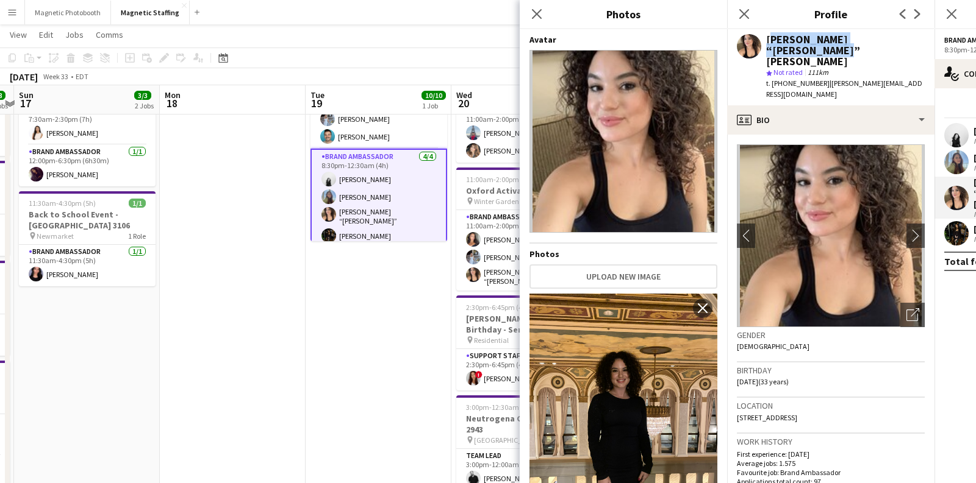
drag, startPoint x: 913, startPoint y: 39, endPoint x: 765, endPoint y: 41, distance: 148.2
click at [765, 41] on div "[PERSON_NAME] “[PERSON_NAME]” [PERSON_NAME] star Not rated 111km t. [PHONE_NUMB…" at bounding box center [830, 67] width 207 height 76
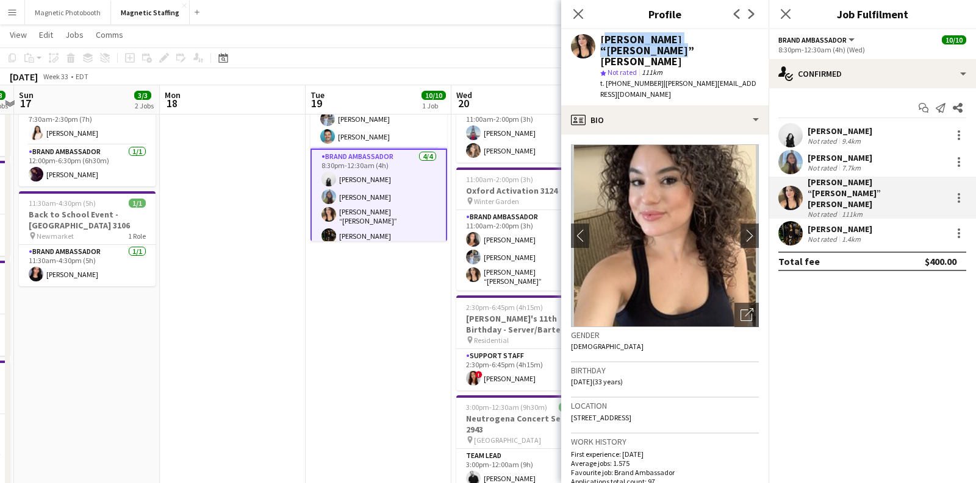
copy div "[PERSON_NAME] “[PERSON_NAME]” [PERSON_NAME]"
click at [746, 309] on icon "Open photos pop-in" at bounding box center [746, 315] width 13 height 13
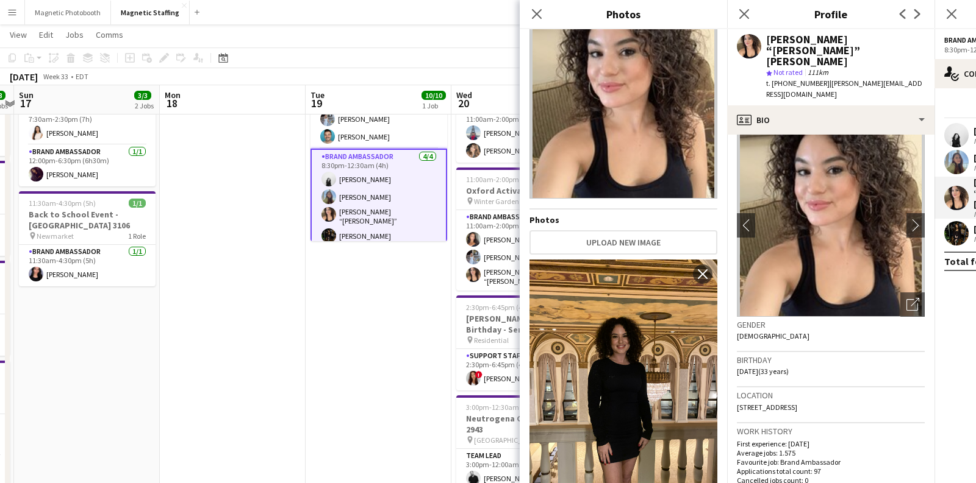
scroll to position [16, 0]
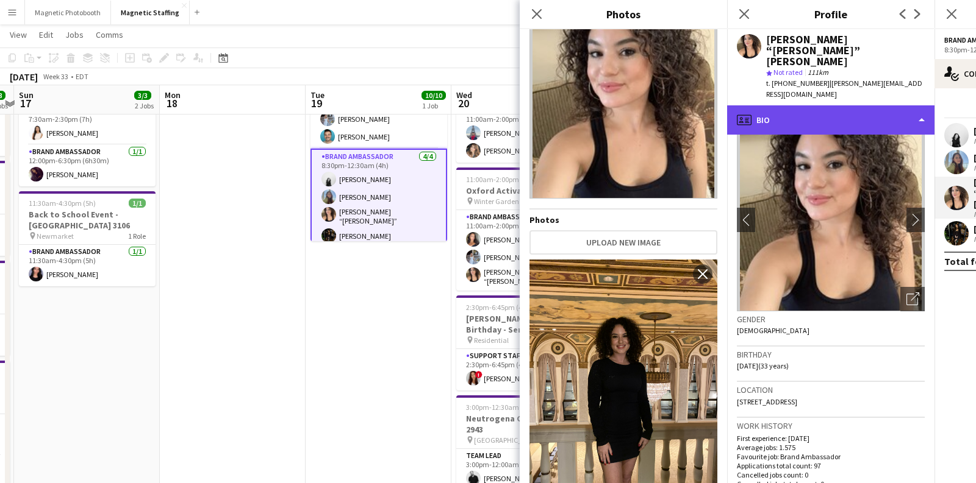
click at [790, 105] on div "profile Bio" at bounding box center [830, 119] width 207 height 29
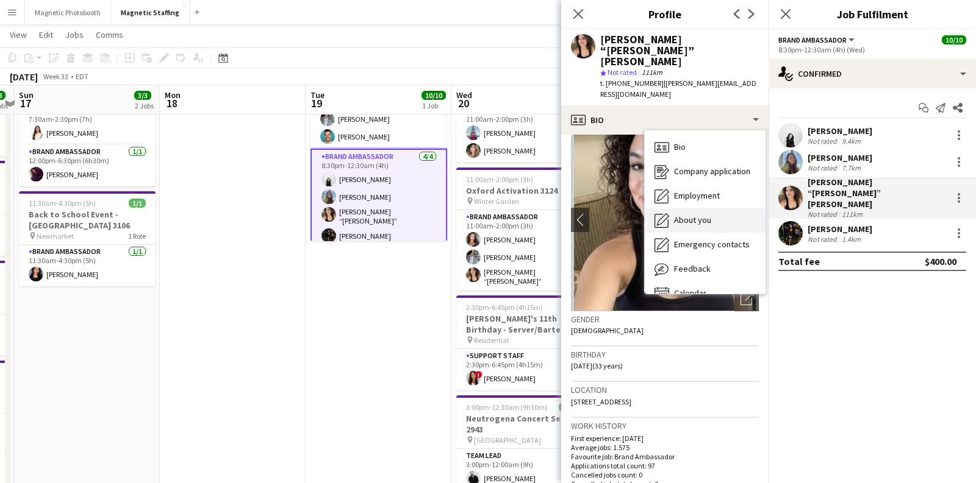
click at [716, 209] on div "About you About you" at bounding box center [704, 221] width 121 height 24
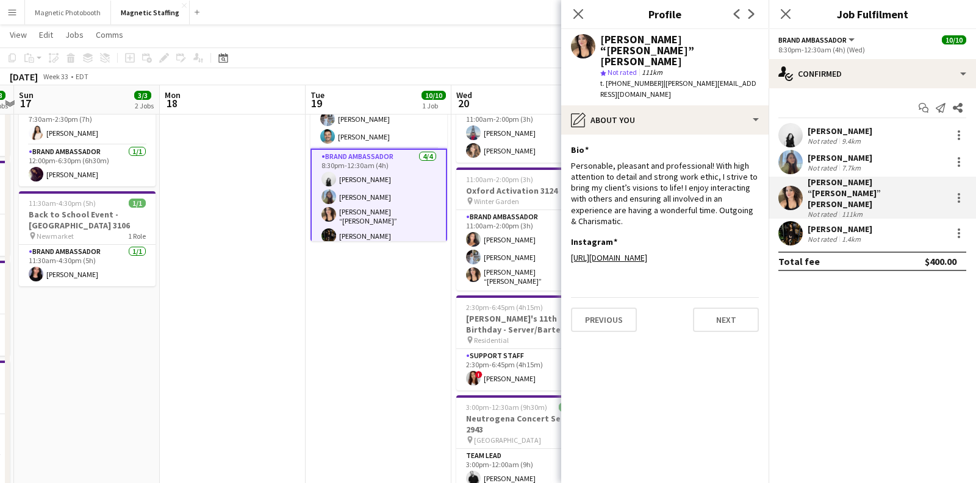
drag, startPoint x: 619, startPoint y: 188, endPoint x: 569, endPoint y: 135, distance: 73.3
click at [569, 135] on app-section-data-types "Bio Edit this field Personable, pleasant and professional! With high attention …" at bounding box center [664, 309] width 207 height 349
copy div "Personable, pleasant and professional! With high attention to detail and strong…"
drag, startPoint x: 743, startPoint y: 38, endPoint x: 599, endPoint y: 43, distance: 144.0
click at [599, 43] on div "[PERSON_NAME] “[PERSON_NAME]” [PERSON_NAME] star Not rated 111km t. [PHONE_NUMB…" at bounding box center [664, 67] width 207 height 76
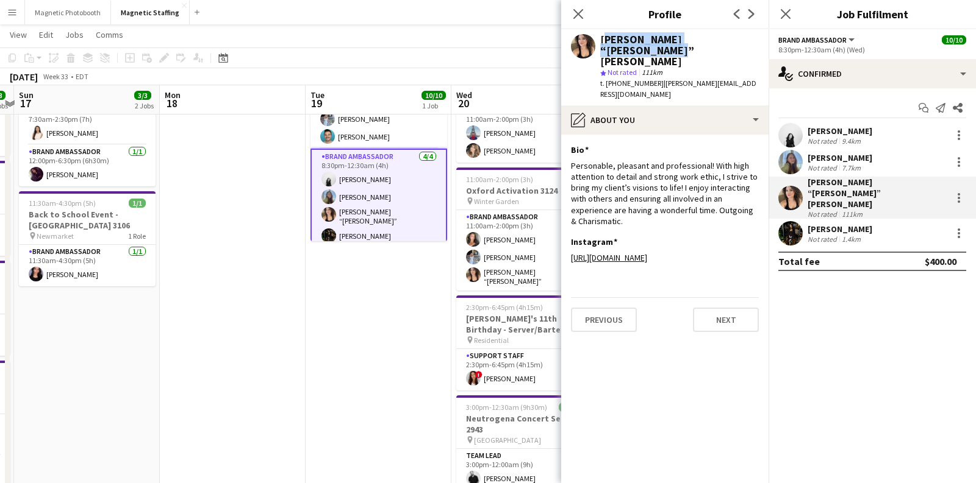
copy div "[PERSON_NAME] “[PERSON_NAME]” [PERSON_NAME]"
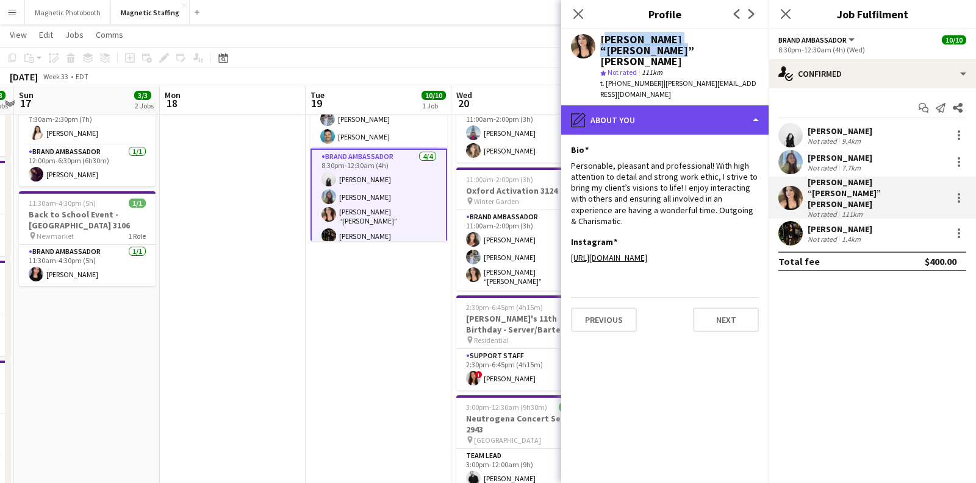
click at [662, 105] on div "pencil4 About you" at bounding box center [664, 119] width 207 height 29
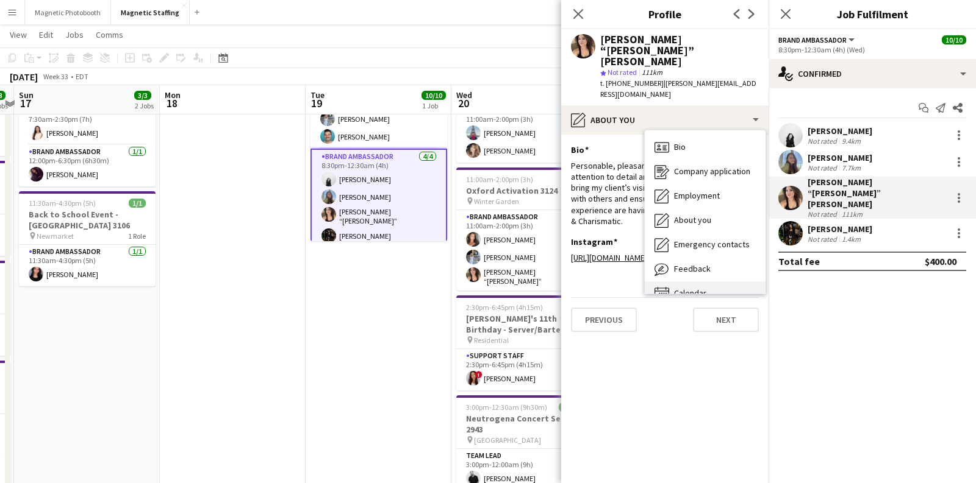
click at [668, 287] on icon at bounding box center [661, 293] width 15 height 13
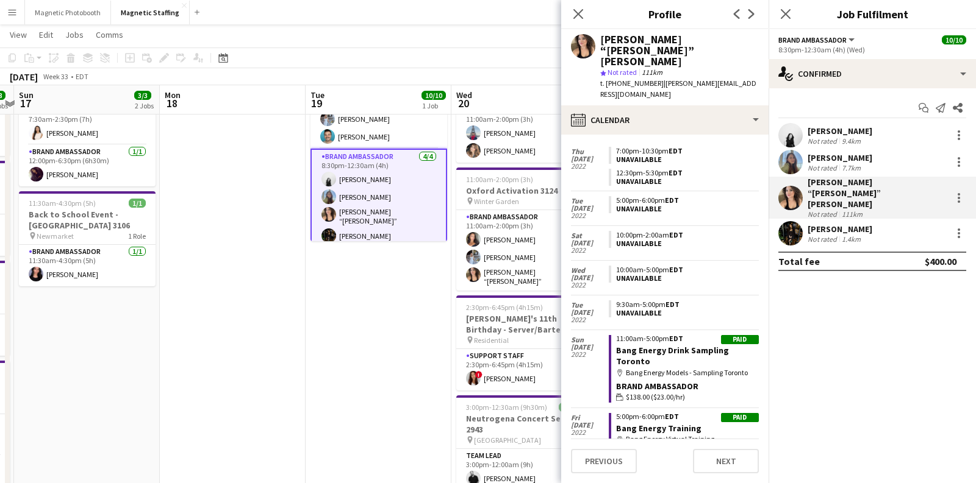
scroll to position [9227, 0]
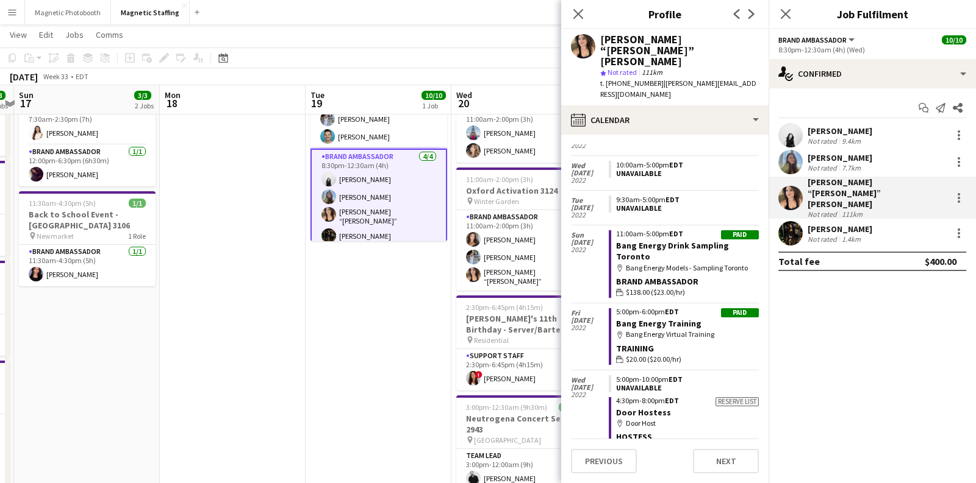
click at [363, 209] on app-card-role "Brand Ambassador [DATE] 8:30pm-12:30am (4h) [PERSON_NAME] [PERSON_NAME] [PERSON…" at bounding box center [378, 199] width 137 height 101
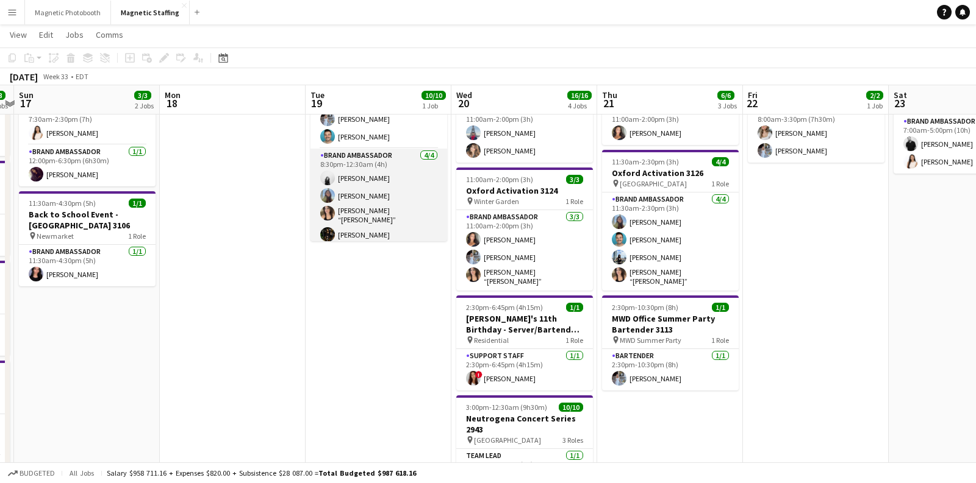
click at [356, 230] on app-card-role "Brand Ambassador [DATE] 8:30pm-12:30am (4h) [PERSON_NAME] [PERSON_NAME] [PERSON…" at bounding box center [378, 198] width 137 height 98
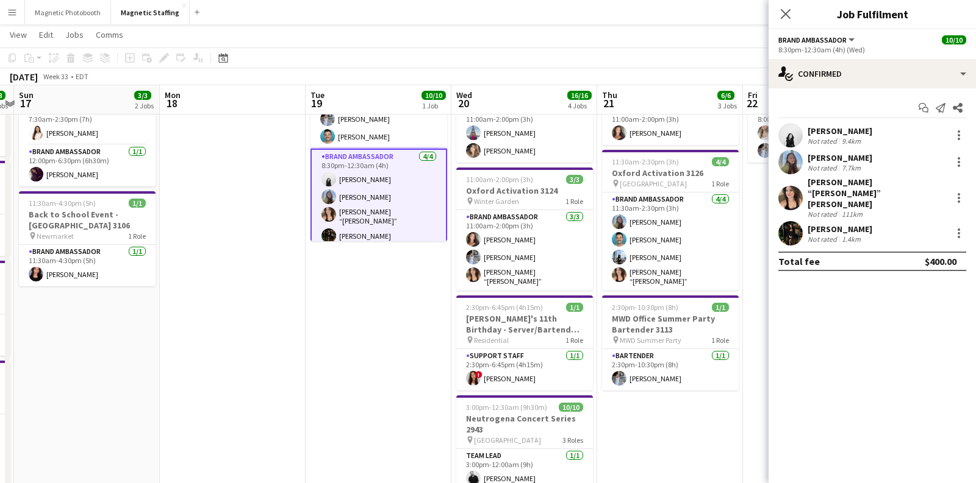
click at [882, 221] on div "[PERSON_NAME] Not rated 1.4km" at bounding box center [871, 233] width 207 height 24
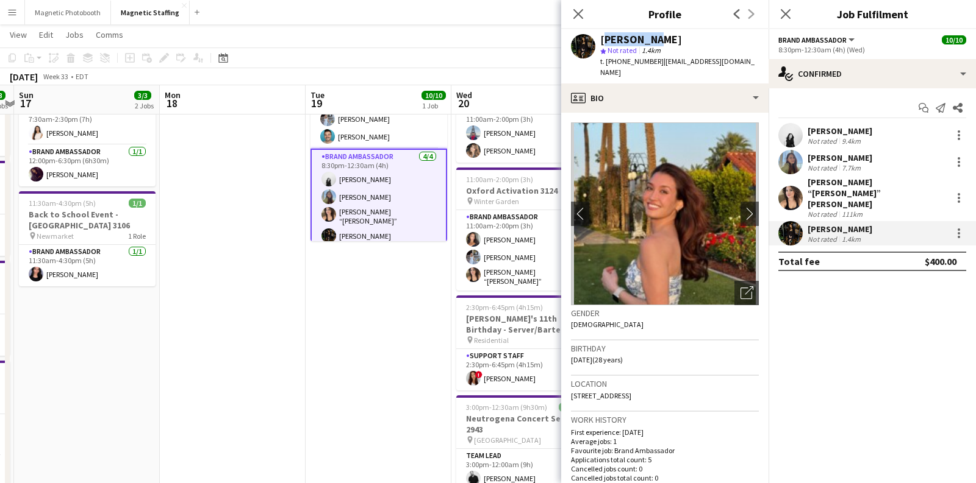
drag, startPoint x: 660, startPoint y: 40, endPoint x: 603, endPoint y: 41, distance: 56.7
click at [603, 41] on div "[PERSON_NAME]" at bounding box center [679, 39] width 159 height 11
copy div "[PERSON_NAME]"
click at [740, 287] on icon "Open photos pop-in" at bounding box center [746, 293] width 13 height 13
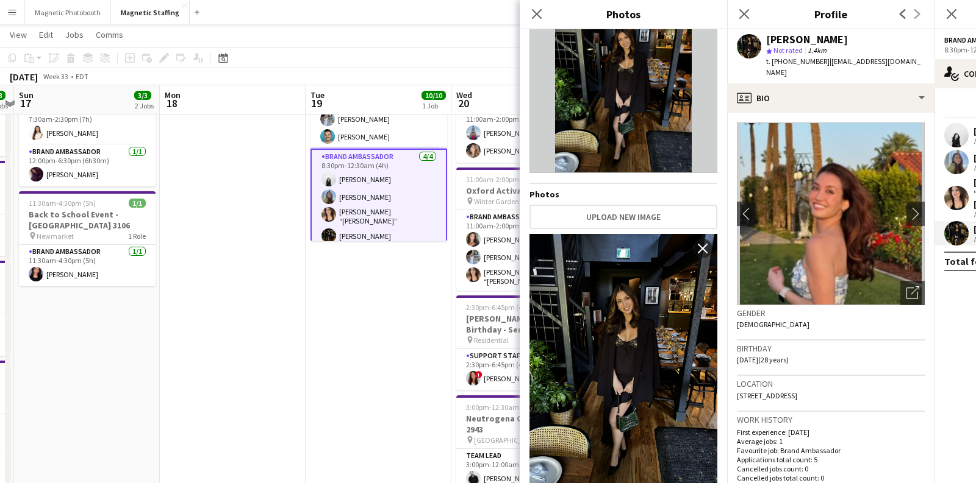
scroll to position [0, 0]
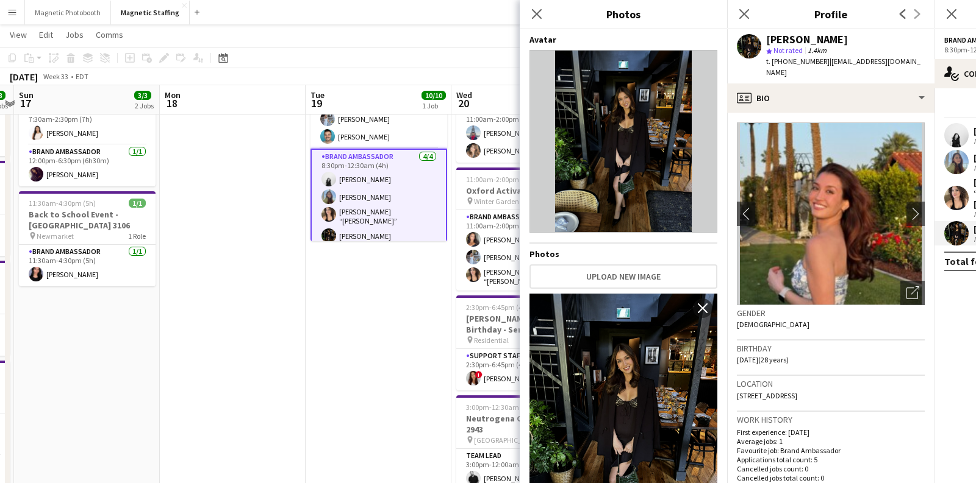
click at [839, 215] on img at bounding box center [831, 214] width 188 height 183
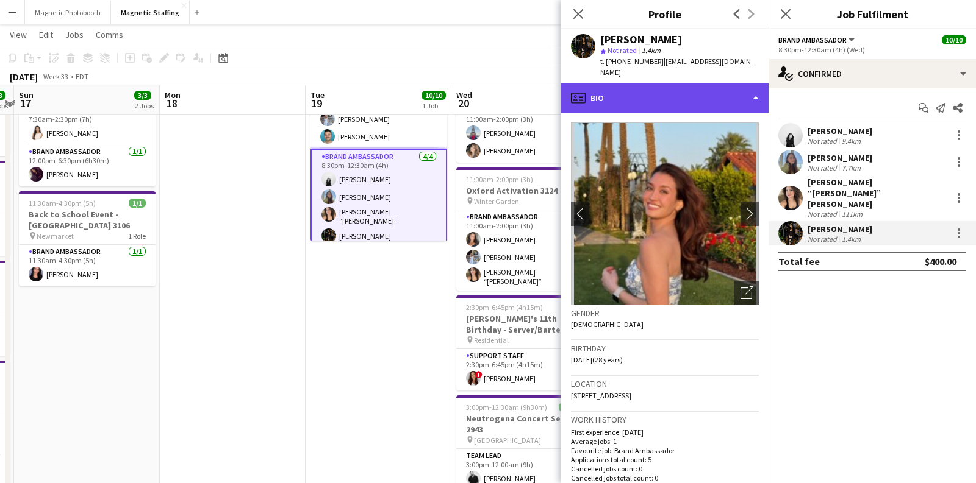
click at [711, 84] on div "profile Bio" at bounding box center [664, 98] width 207 height 29
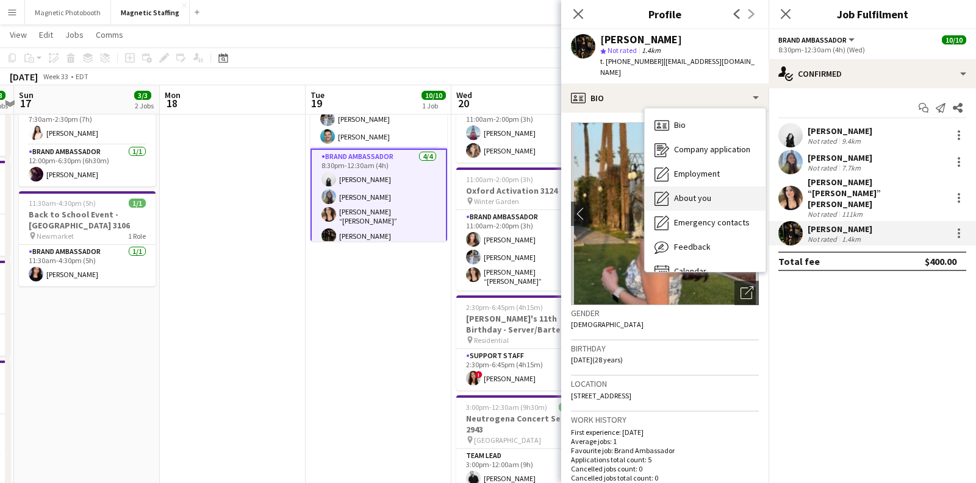
click at [701, 193] on span "About you" at bounding box center [692, 198] width 37 height 11
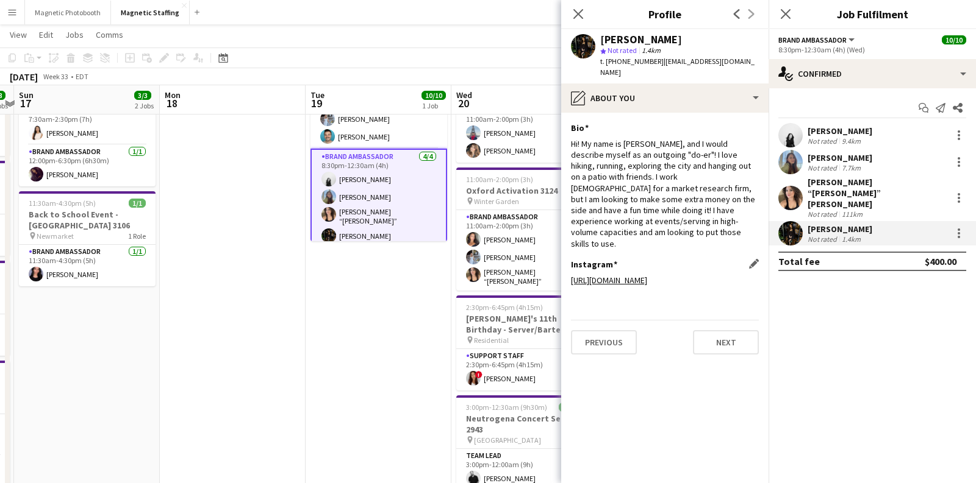
click at [647, 275] on link "[URL][DOMAIN_NAME]" at bounding box center [609, 280] width 76 height 11
